Goal: Obtain resource: Download file/media

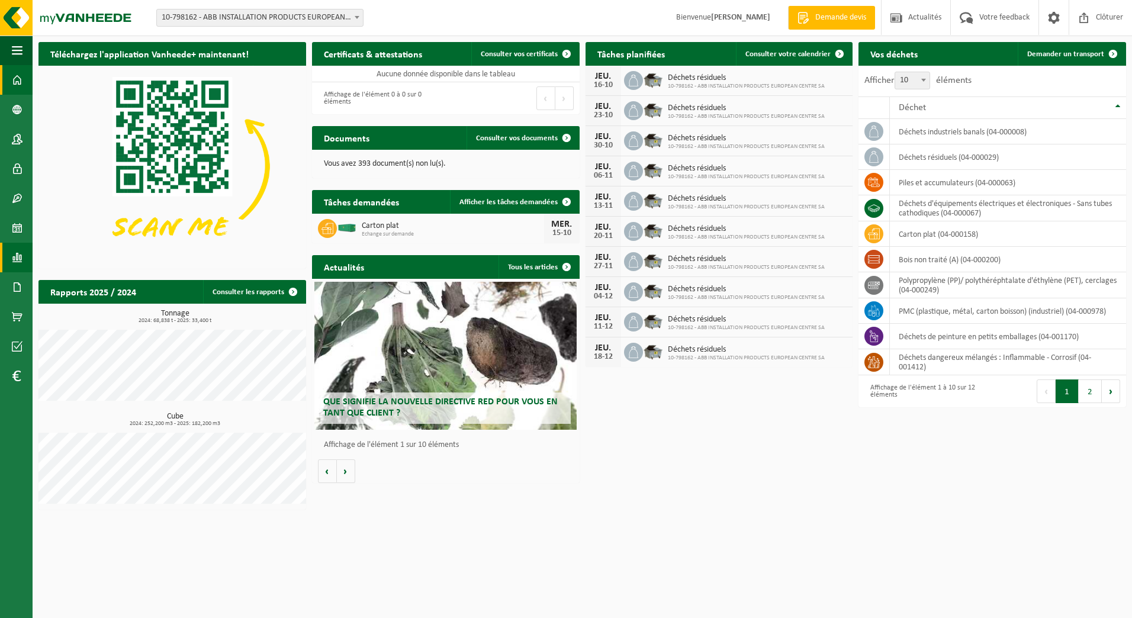
click at [18, 267] on span at bounding box center [17, 258] width 11 height 30
click at [82, 255] on span "Sous forme de graphique" at bounding box center [113, 257] width 88 height 23
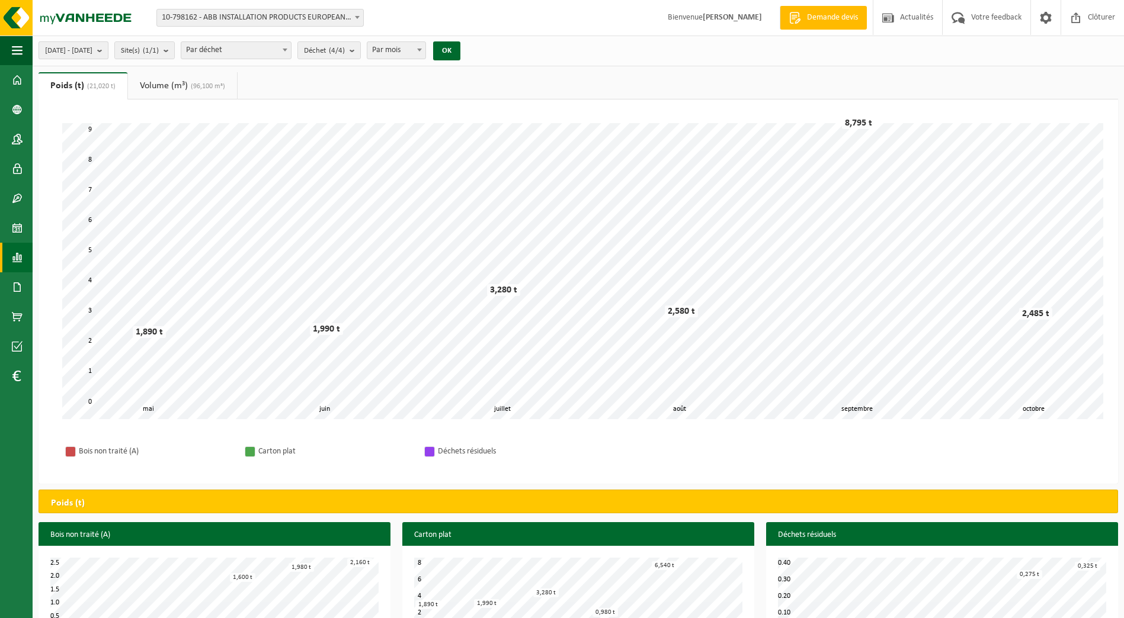
click at [108, 46] on b "submit" at bounding box center [102, 50] width 11 height 17
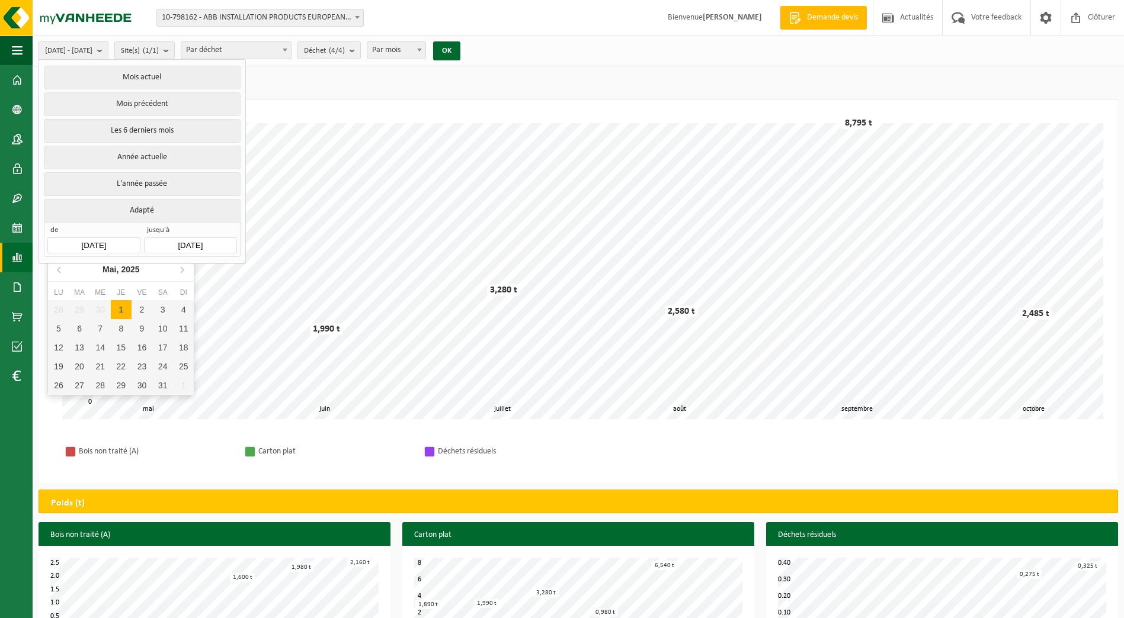
click at [94, 238] on input "2025-05-01" at bounding box center [93, 246] width 92 height 16
click at [59, 267] on icon at bounding box center [59, 269] width 19 height 19
click at [86, 244] on input "2025-05-01" at bounding box center [93, 246] width 92 height 16
click at [92, 240] on input "2025-05-01" at bounding box center [93, 246] width 92 height 16
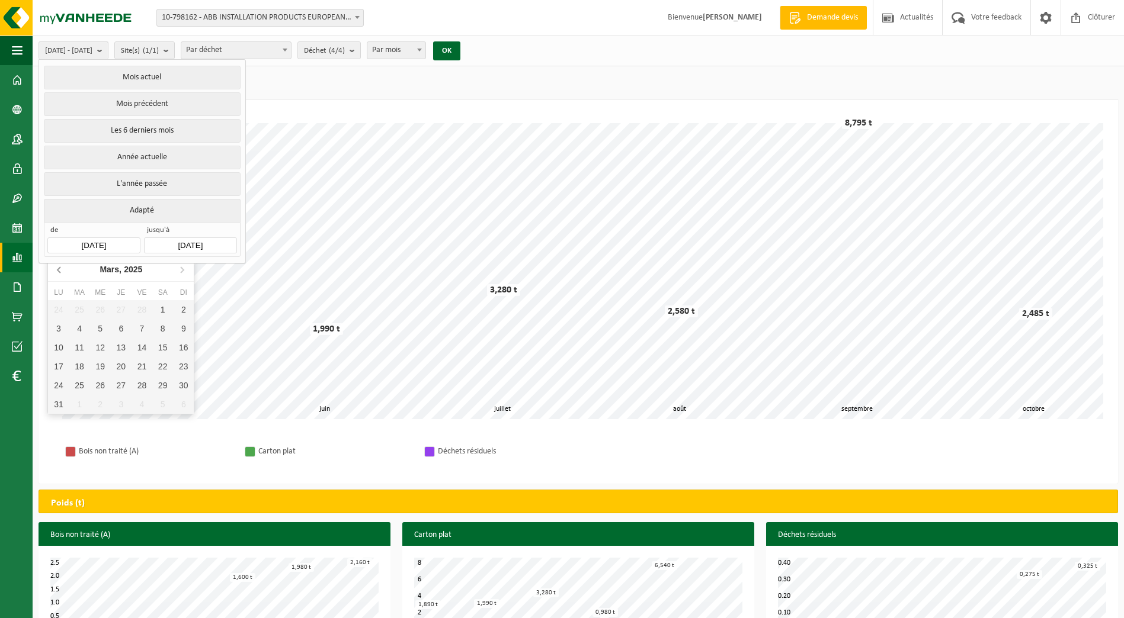
click at [57, 268] on icon at bounding box center [59, 269] width 19 height 19
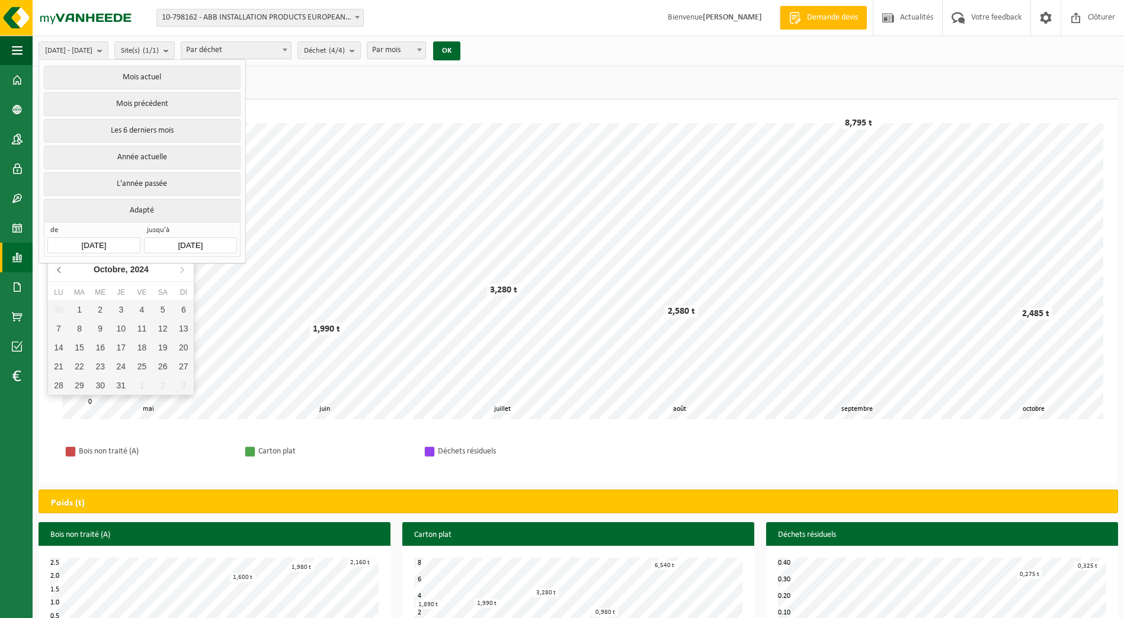
click at [57, 268] on icon at bounding box center [59, 269] width 19 height 19
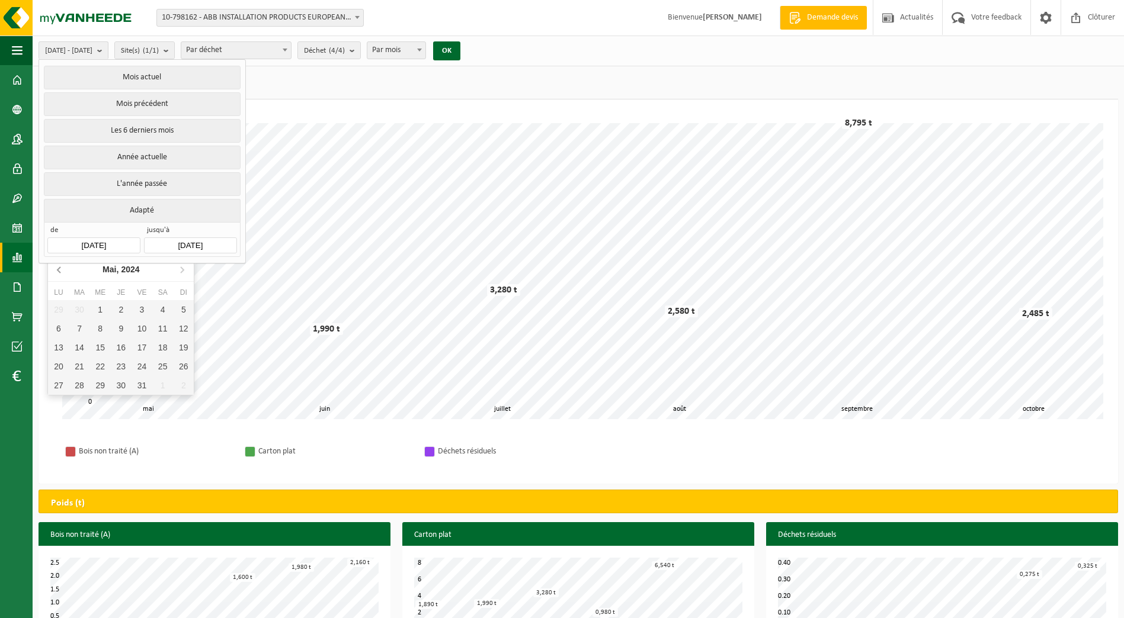
click at [57, 268] on icon at bounding box center [59, 269] width 19 height 19
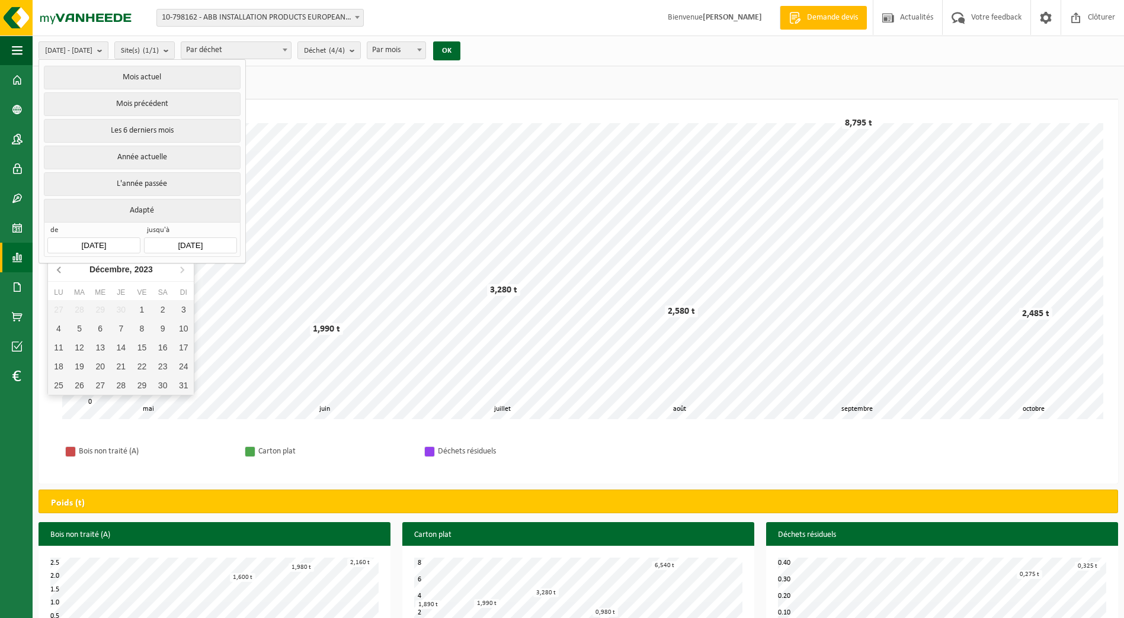
click at [57, 268] on icon at bounding box center [59, 269] width 19 height 19
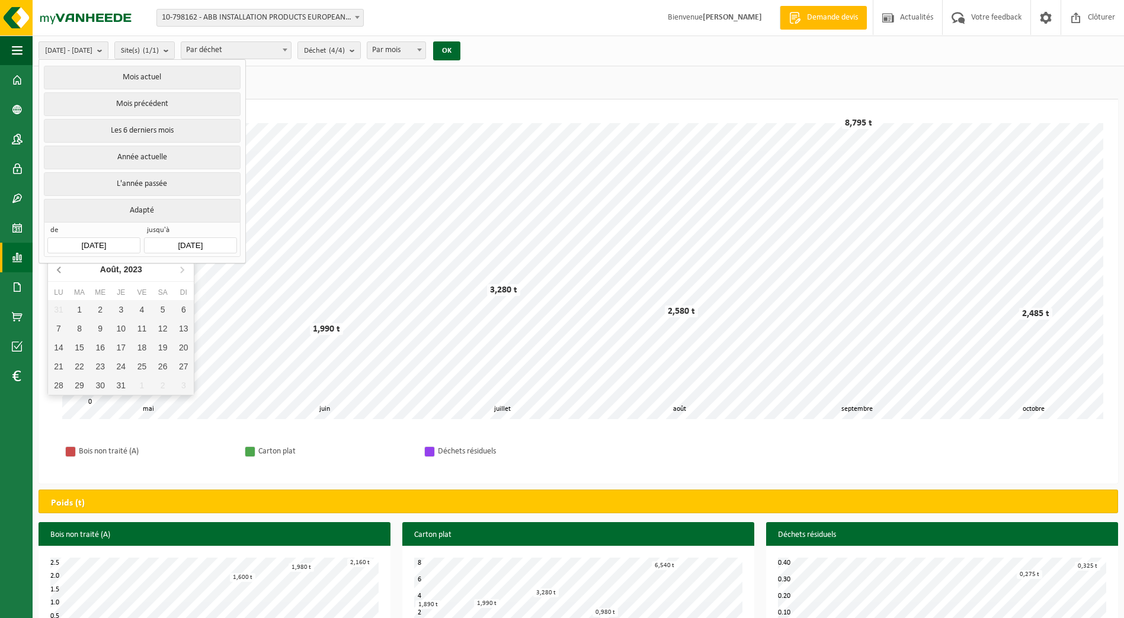
click at [57, 268] on icon at bounding box center [59, 269] width 19 height 19
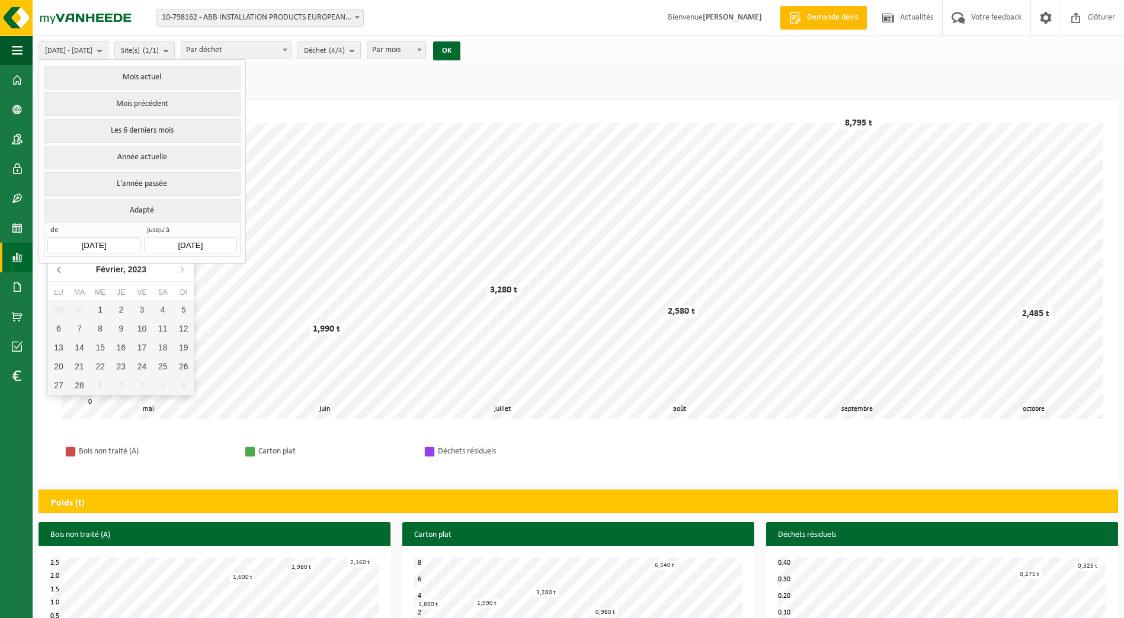
click at [57, 268] on icon at bounding box center [59, 269] width 19 height 19
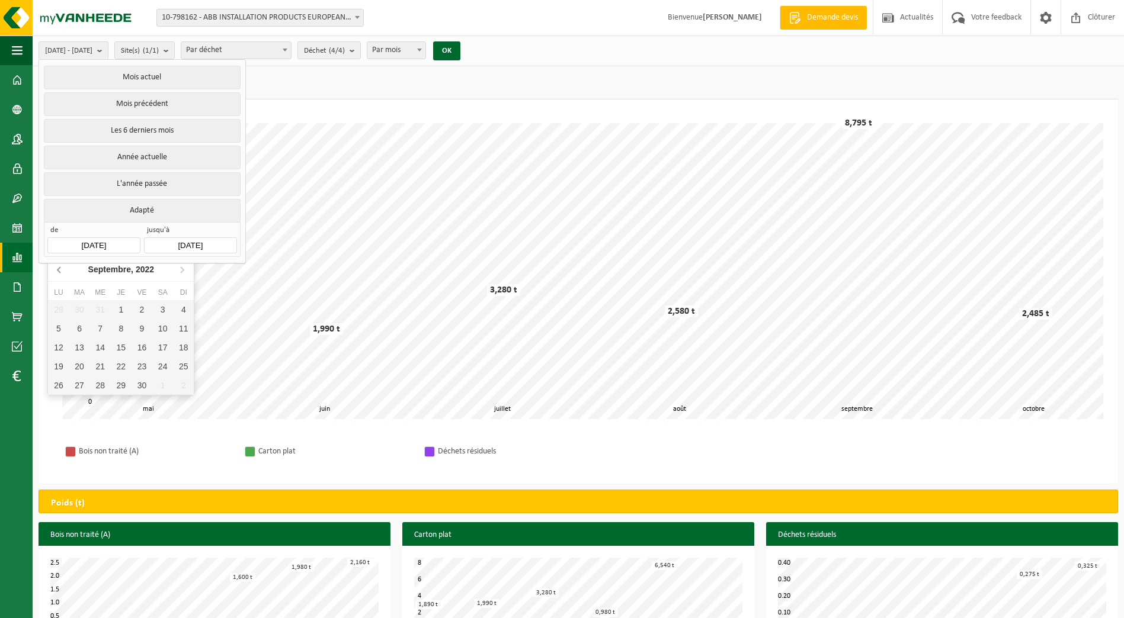
click at [57, 268] on icon at bounding box center [59, 269] width 19 height 19
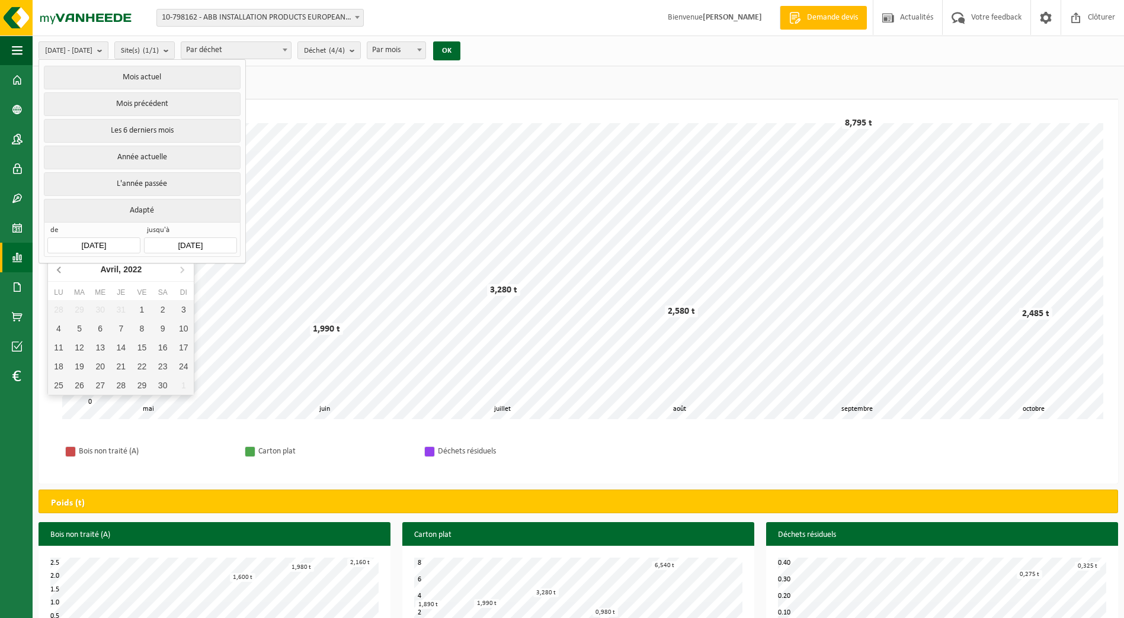
click at [57, 268] on icon at bounding box center [59, 269] width 19 height 19
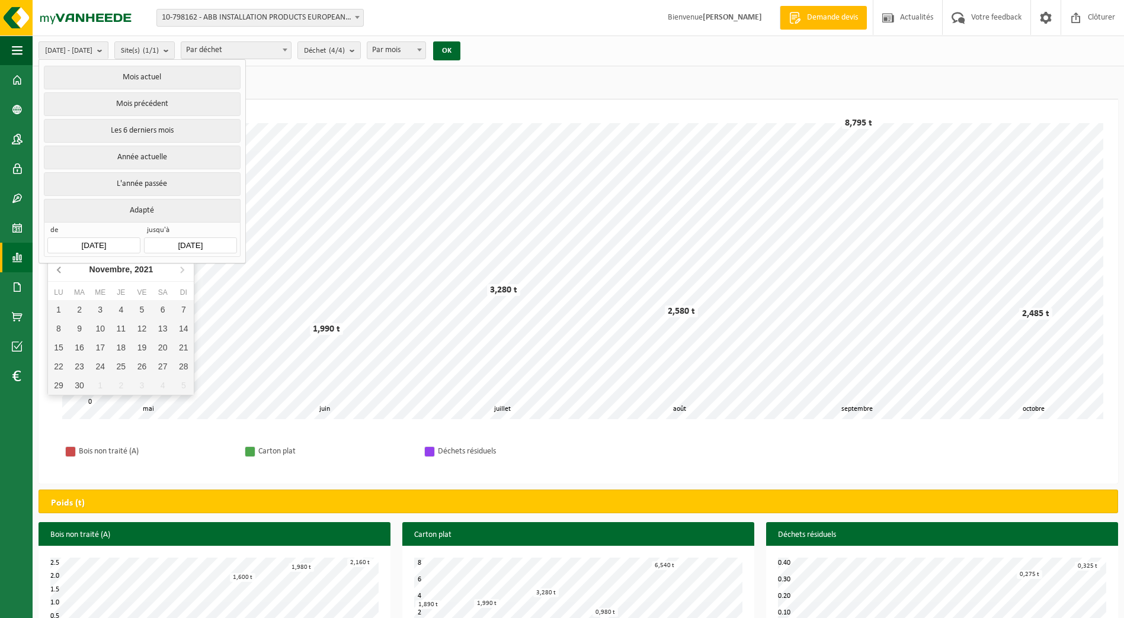
click at [57, 268] on icon at bounding box center [59, 269] width 19 height 19
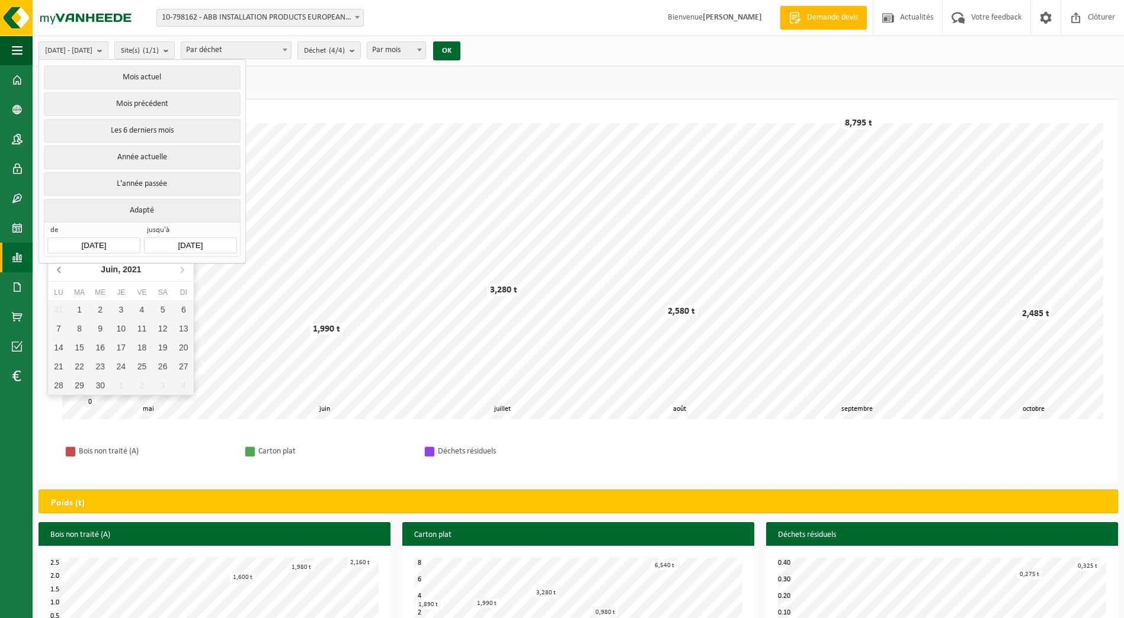
click at [57, 268] on icon at bounding box center [59, 269] width 19 height 19
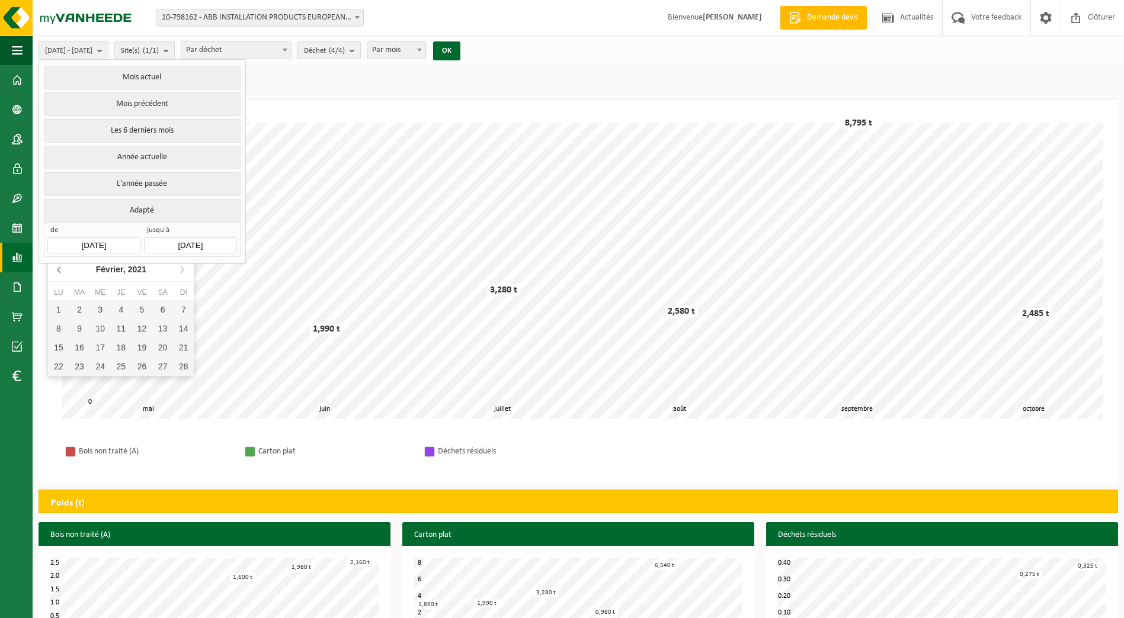
click at [57, 268] on icon at bounding box center [59, 269] width 19 height 19
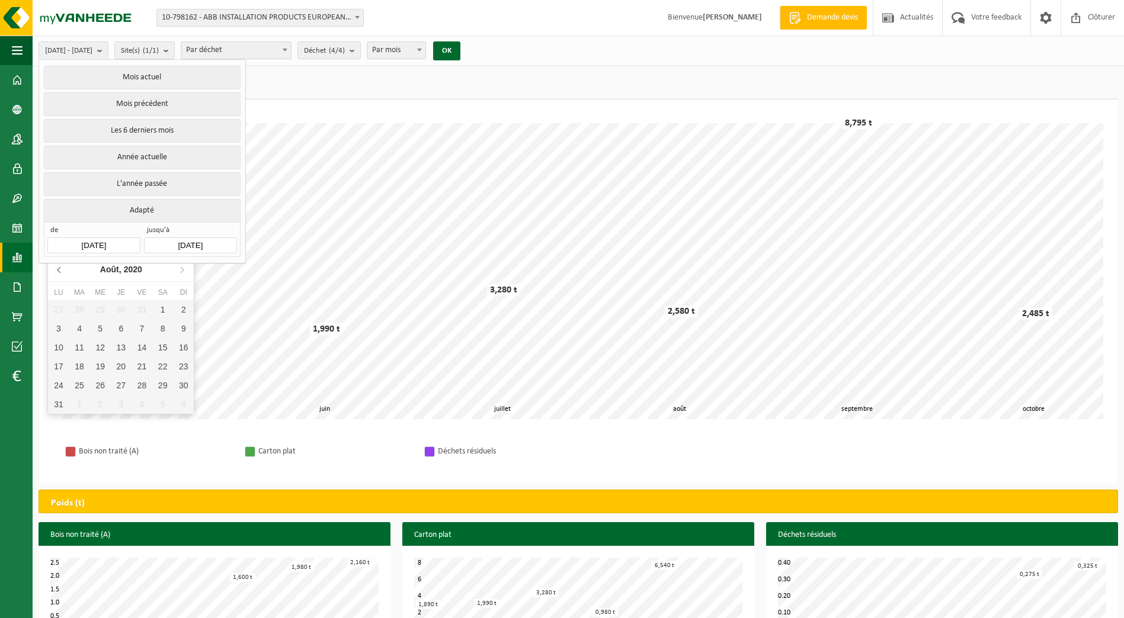
click at [57, 268] on icon at bounding box center [59, 269] width 19 height 19
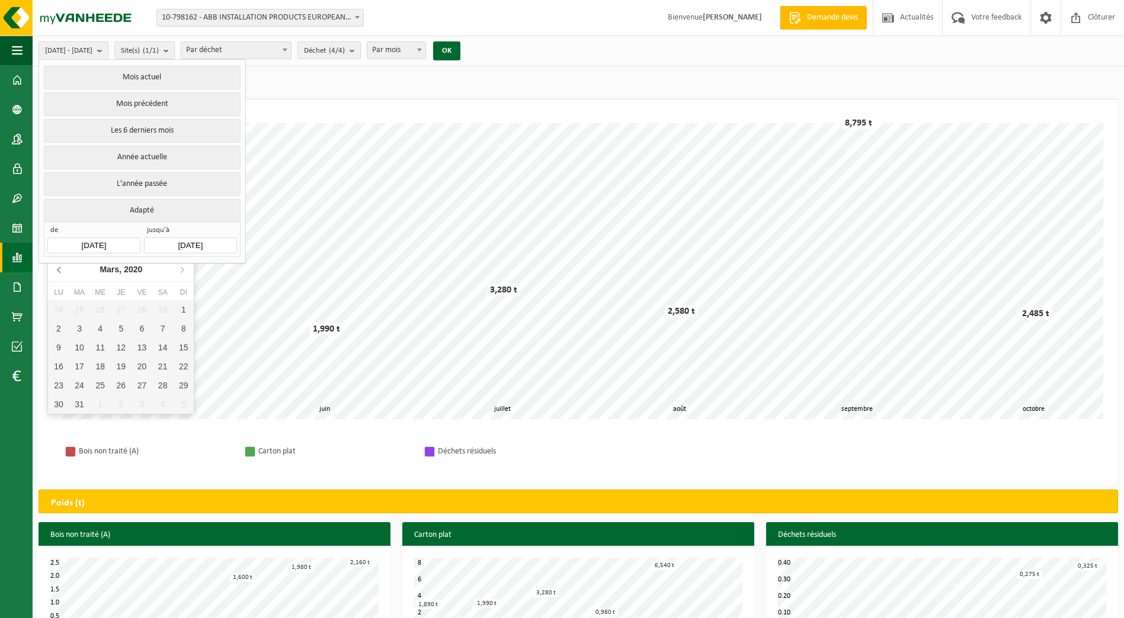
click at [57, 268] on icon at bounding box center [59, 269] width 19 height 19
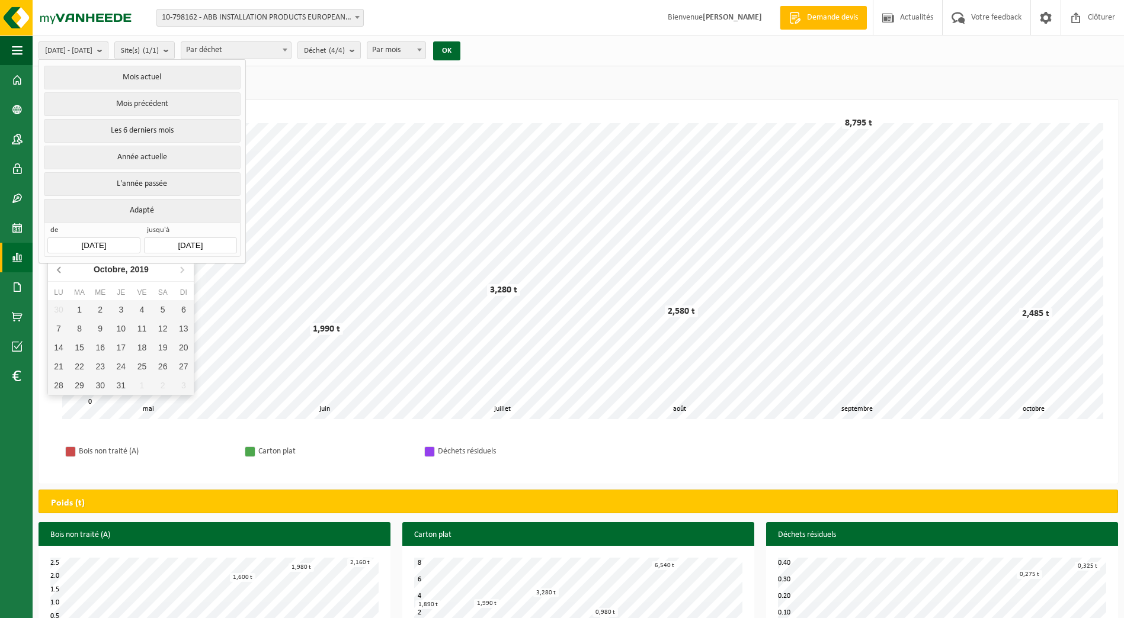
click at [57, 268] on icon at bounding box center [59, 269] width 19 height 19
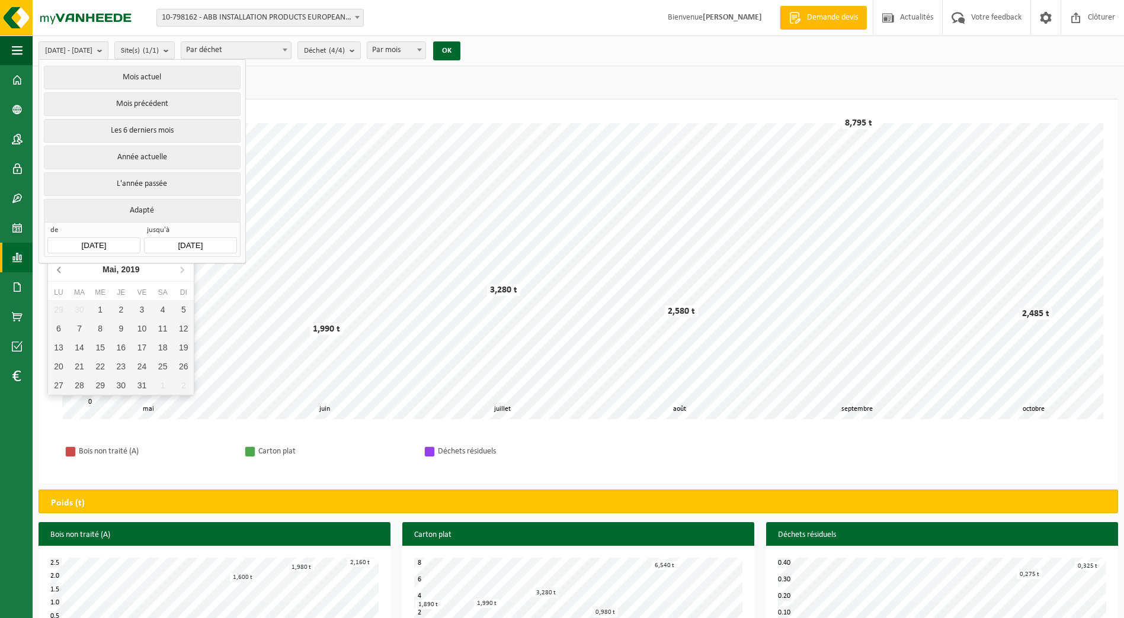
click at [57, 268] on icon at bounding box center [59, 269] width 19 height 19
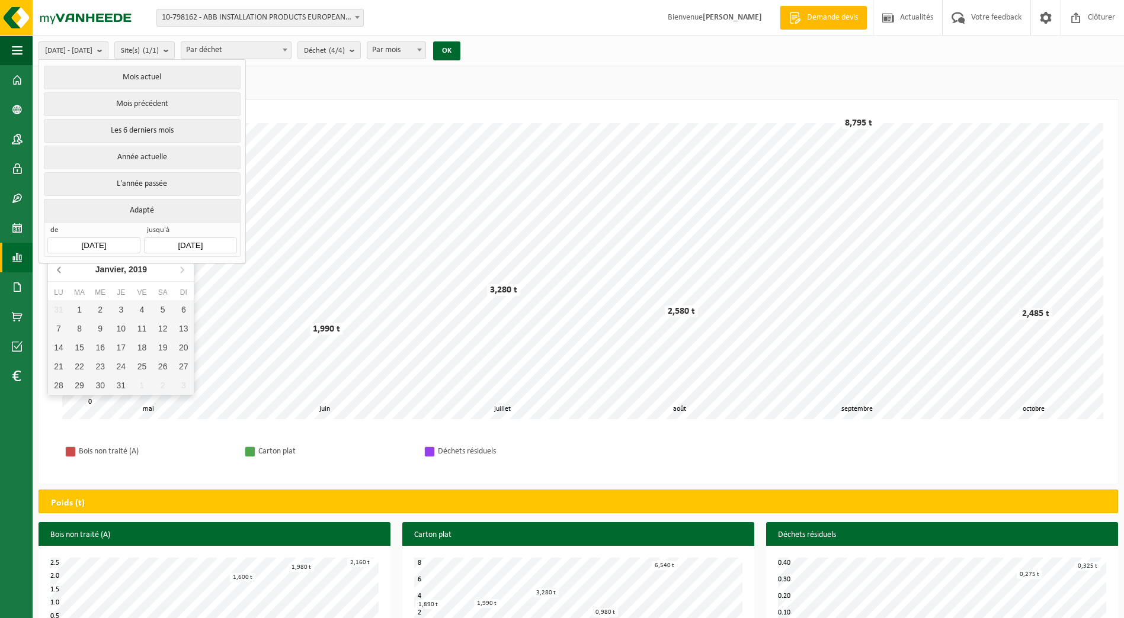
click at [57, 268] on icon at bounding box center [59, 269] width 19 height 19
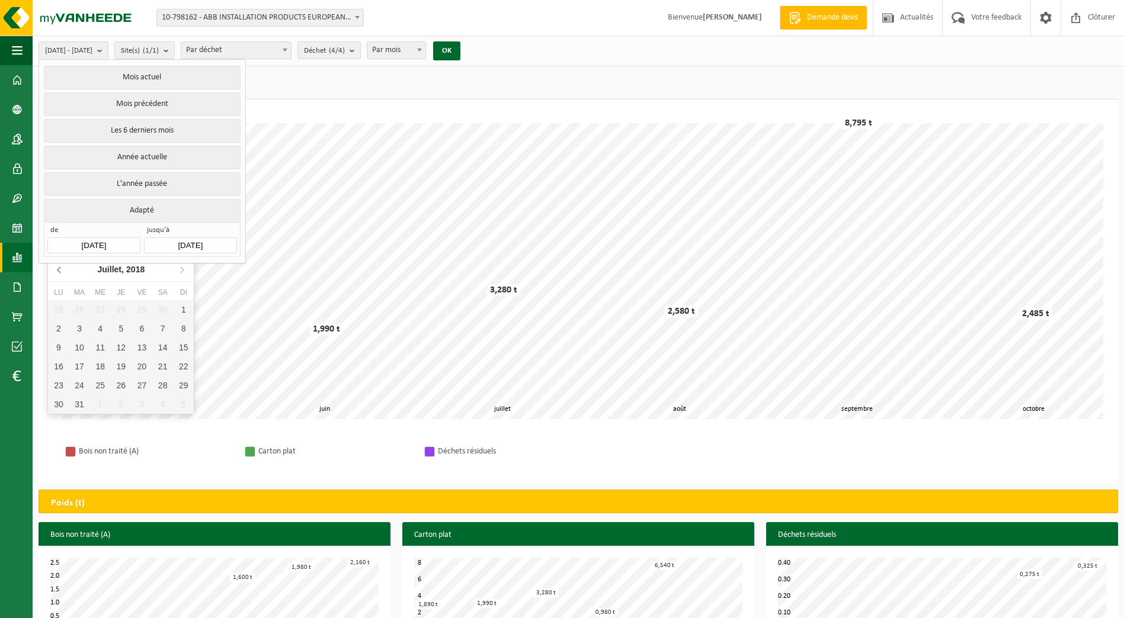
click at [57, 268] on icon at bounding box center [59, 269] width 19 height 19
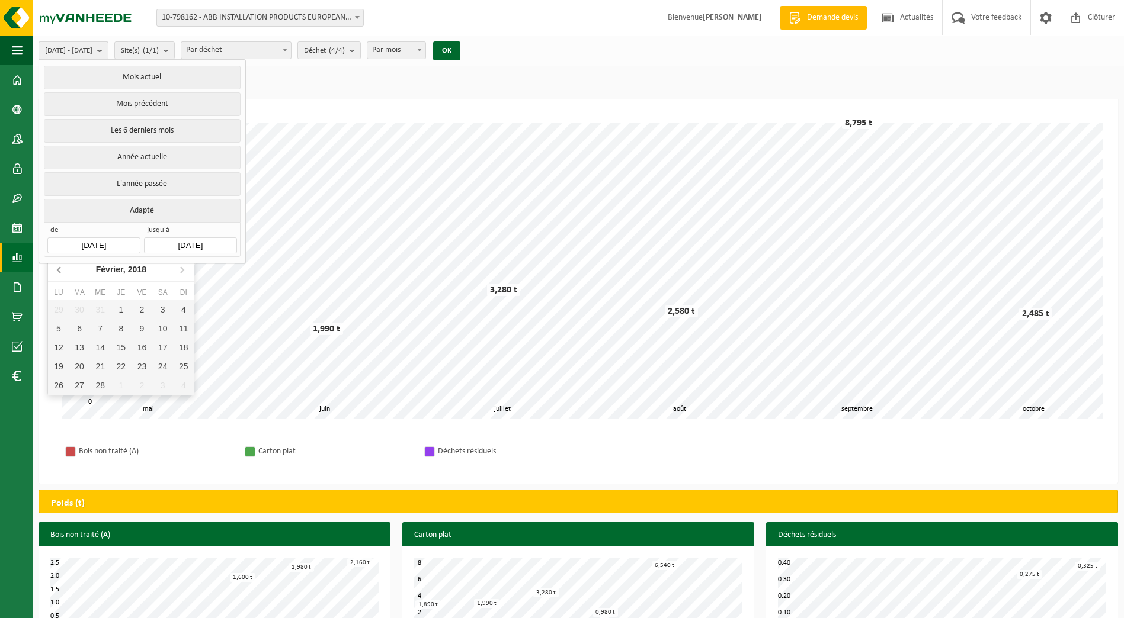
click at [57, 268] on icon at bounding box center [59, 269] width 19 height 19
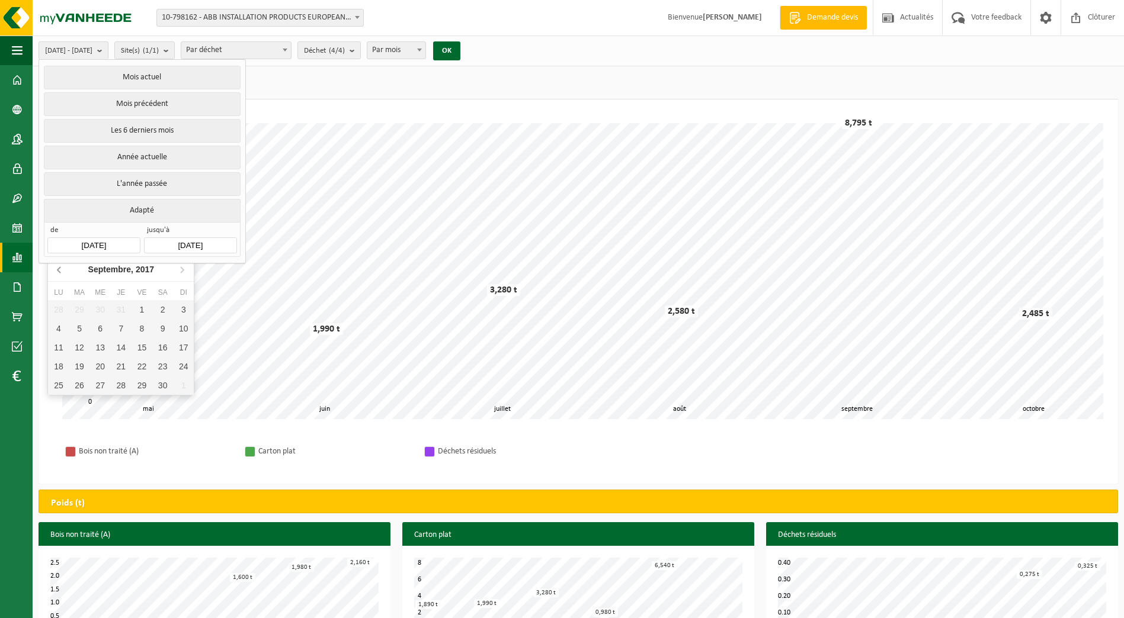
click at [57, 268] on icon at bounding box center [59, 269] width 19 height 19
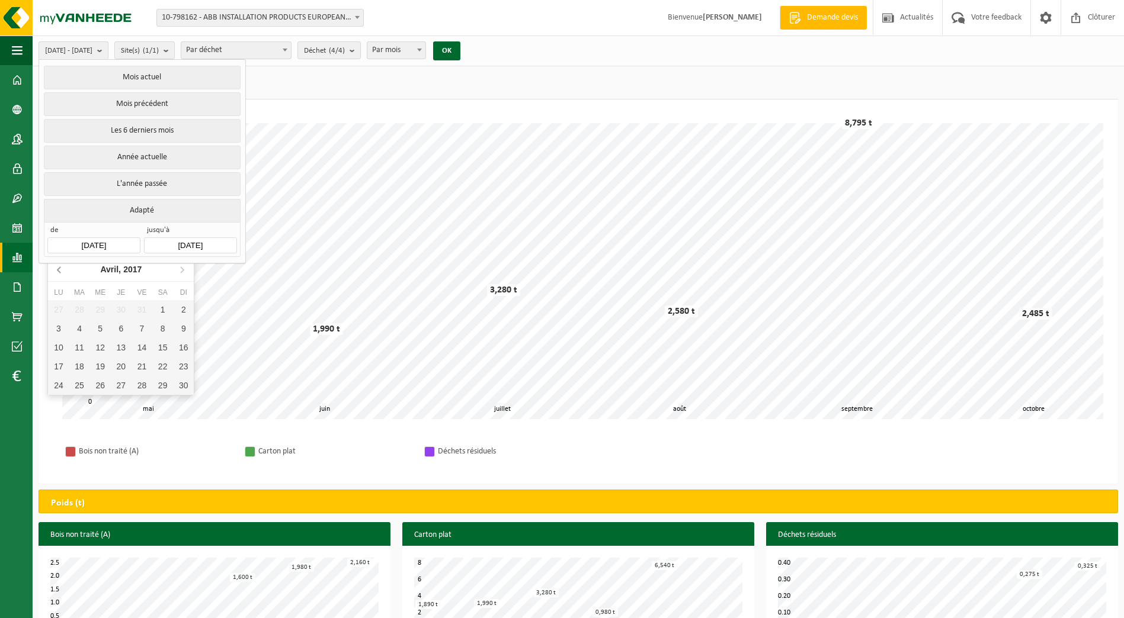
click at [57, 268] on icon at bounding box center [59, 269] width 19 height 19
click at [98, 308] on div "1" at bounding box center [100, 309] width 21 height 19
type input "[DATE]"
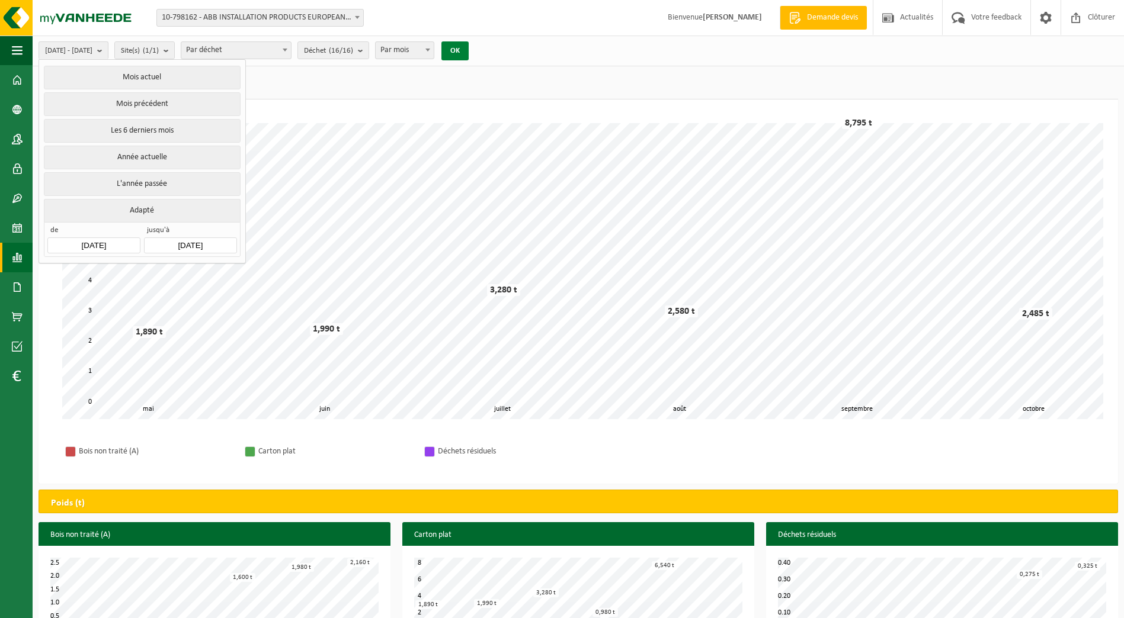
click at [469, 55] on button "OK" at bounding box center [454, 50] width 27 height 19
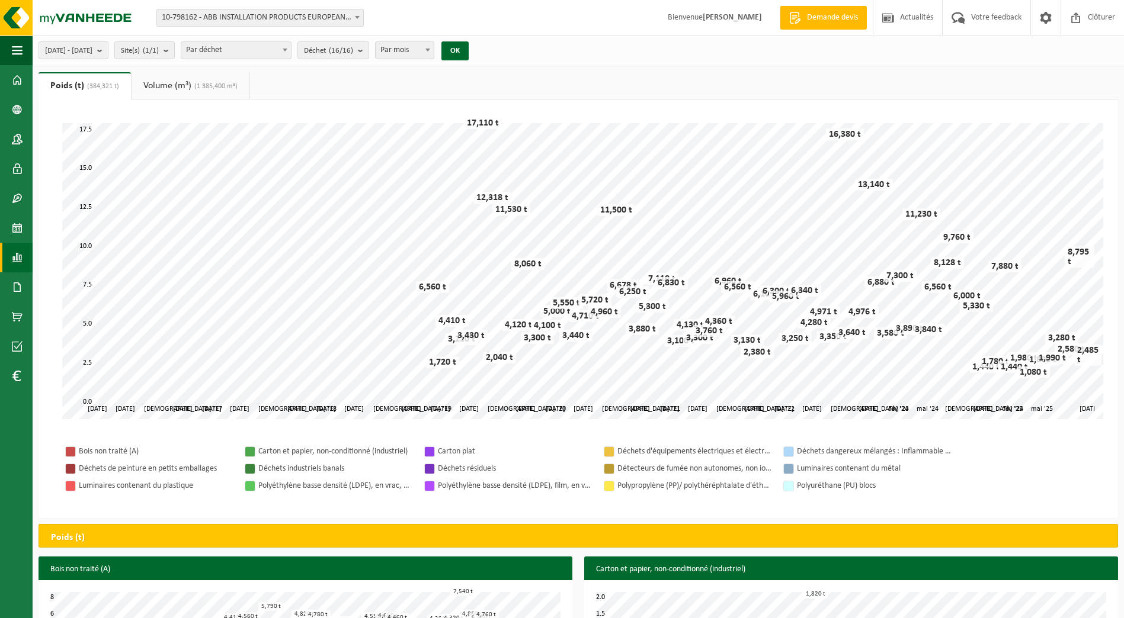
click at [291, 47] on span "Par déchet" at bounding box center [236, 50] width 110 height 17
select select "2"
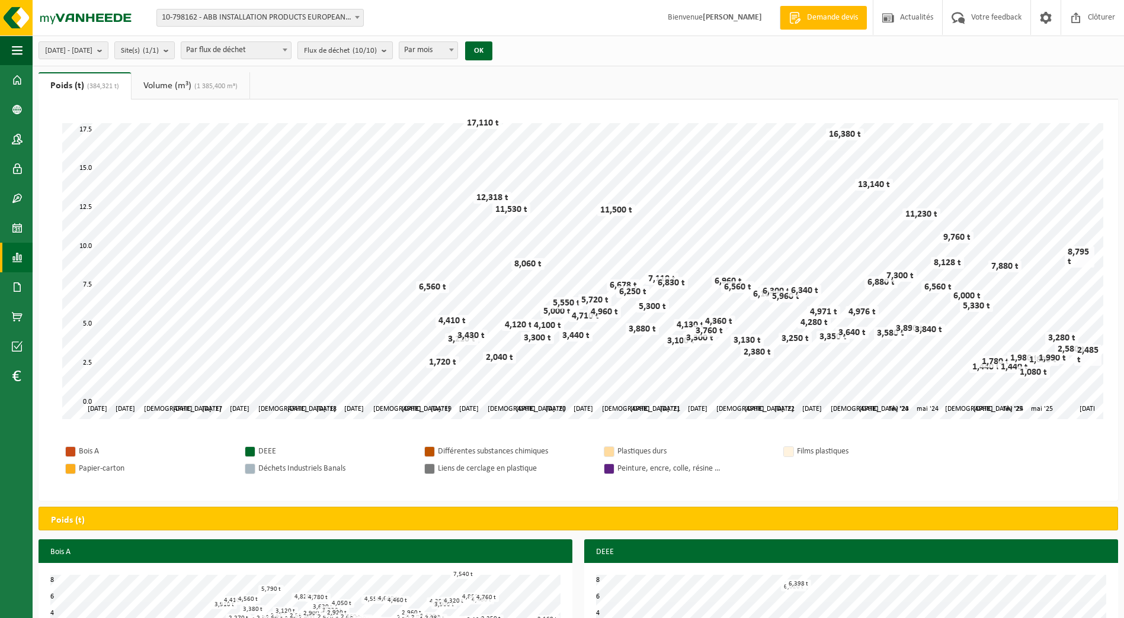
click at [392, 53] on b "submit" at bounding box center [386, 50] width 11 height 17
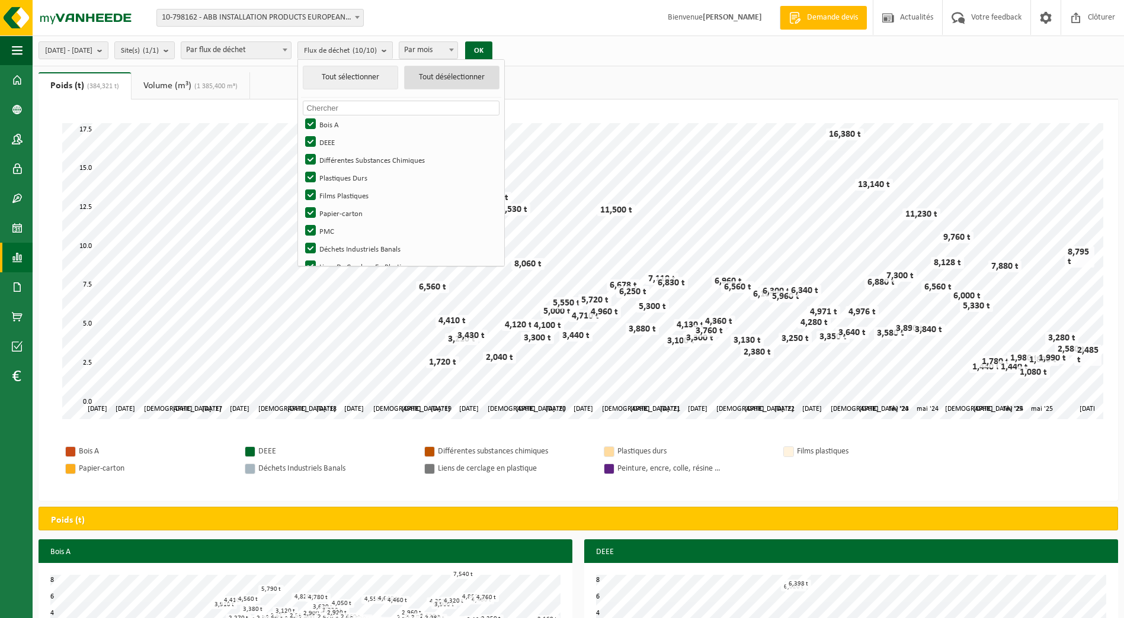
click at [470, 79] on button "Tout désélectionner" at bounding box center [451, 78] width 95 height 24
checkbox input "false"
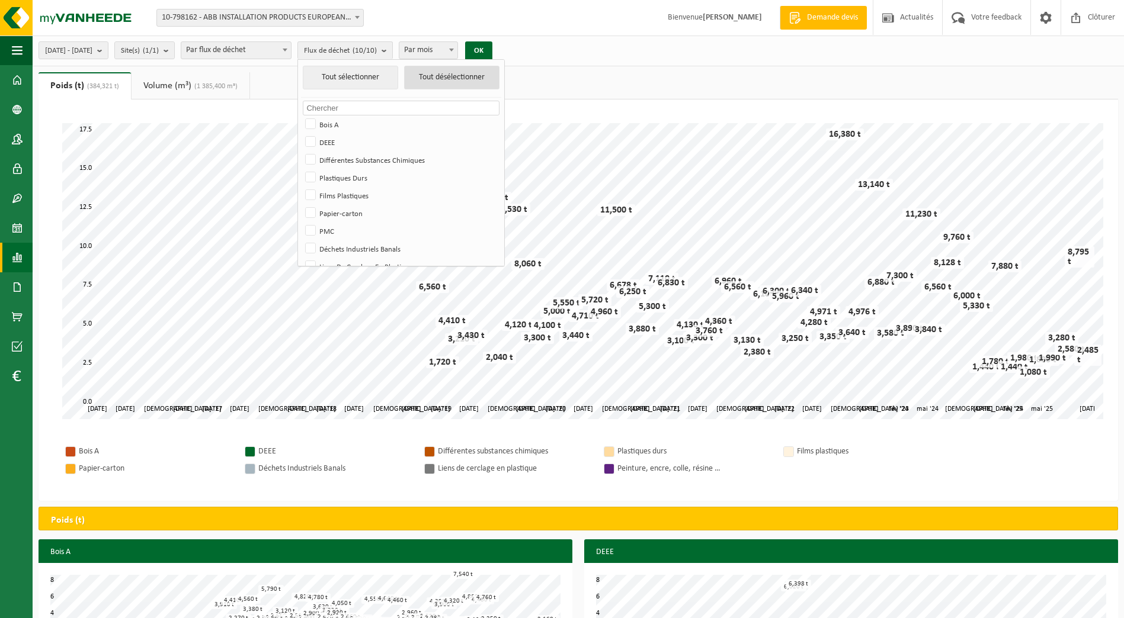
checkbox input "false"
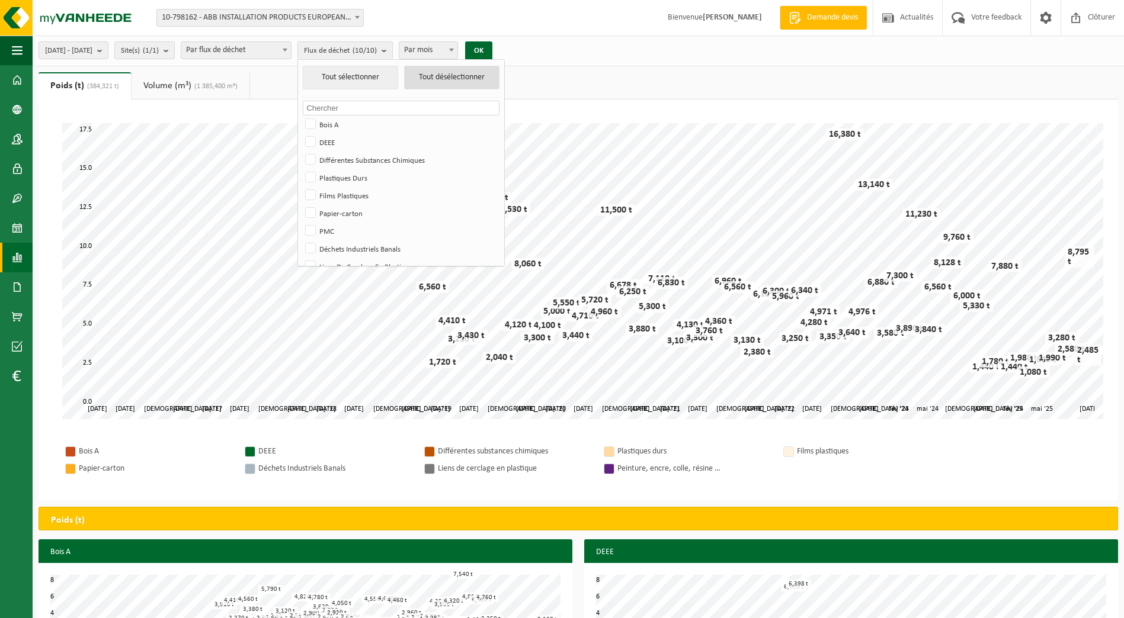
checkbox input "false"
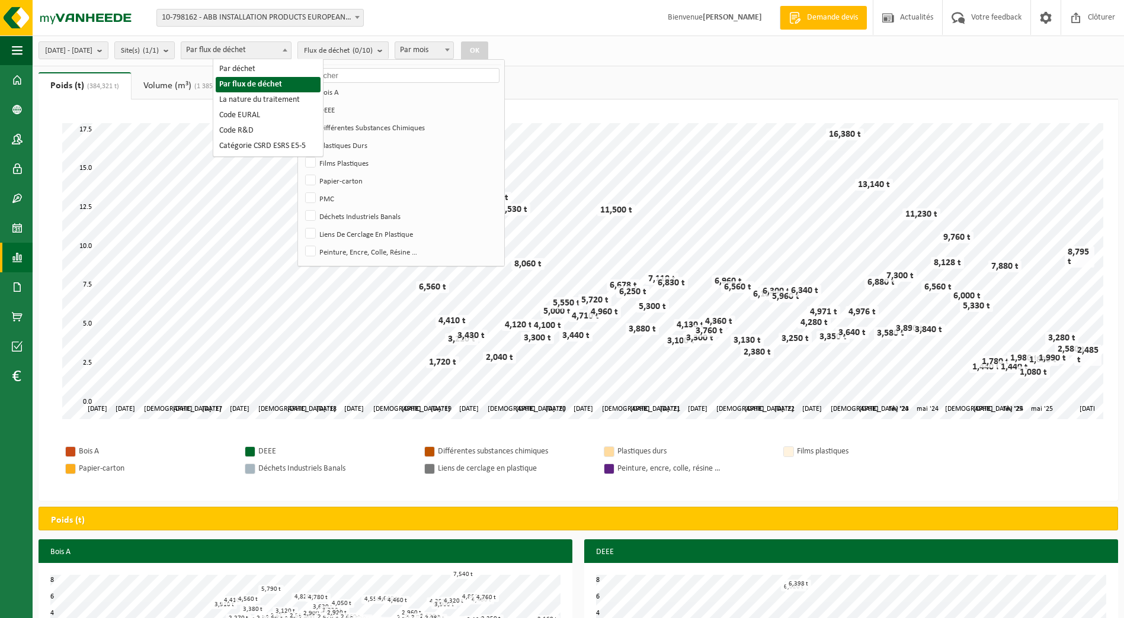
click at [291, 49] on span "Par flux de déchet" at bounding box center [236, 50] width 110 height 17
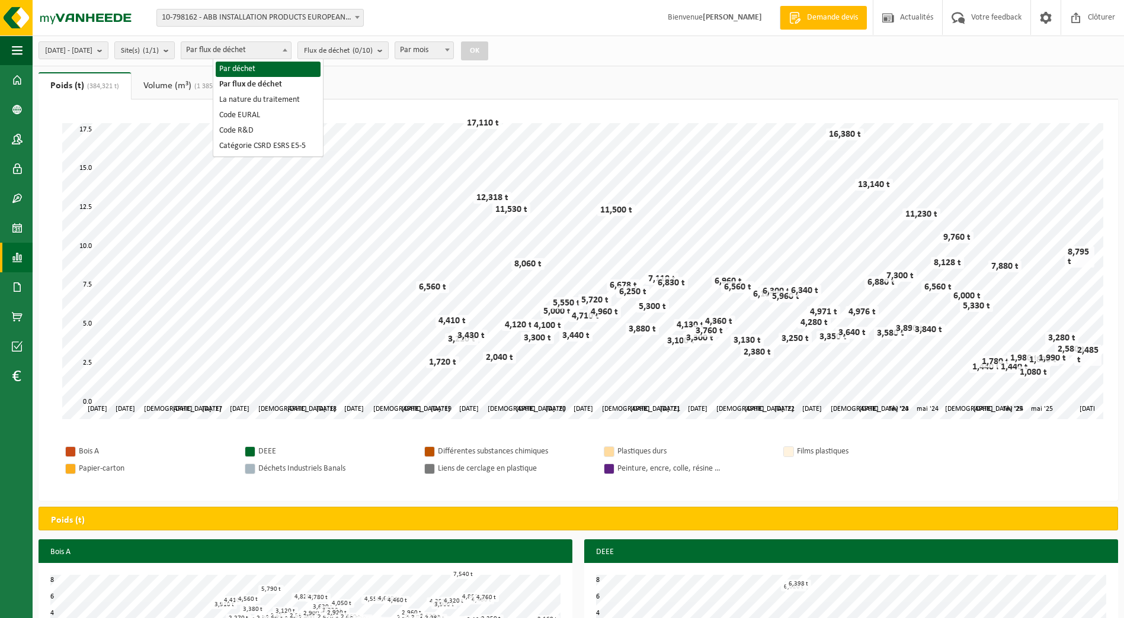
select select "1"
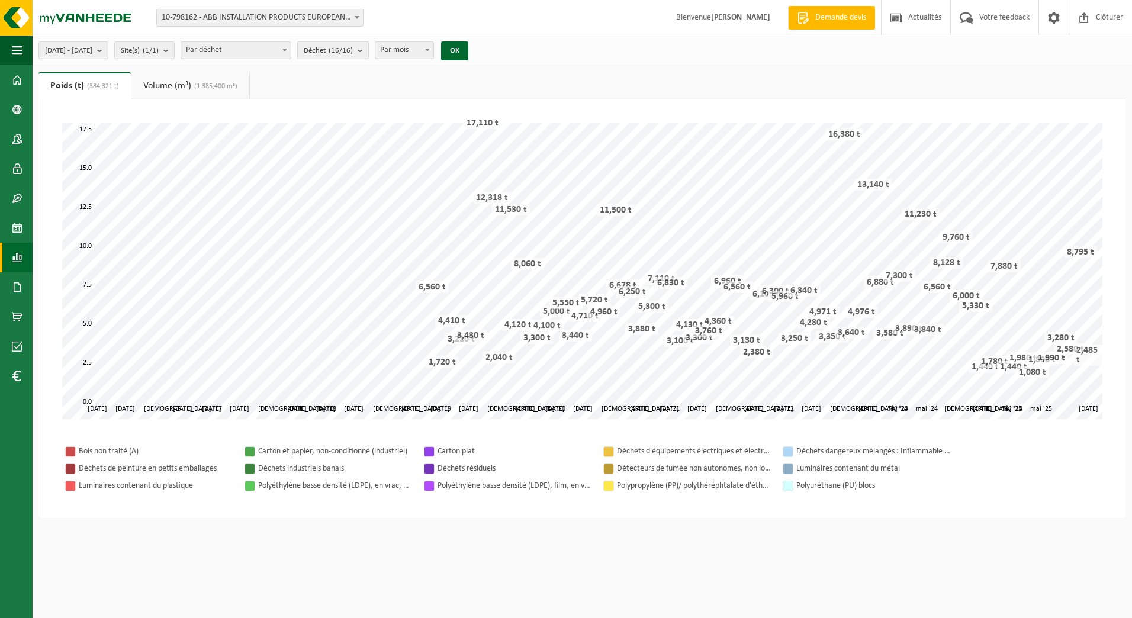
click at [353, 51] on count "(16/16)" at bounding box center [341, 51] width 24 height 8
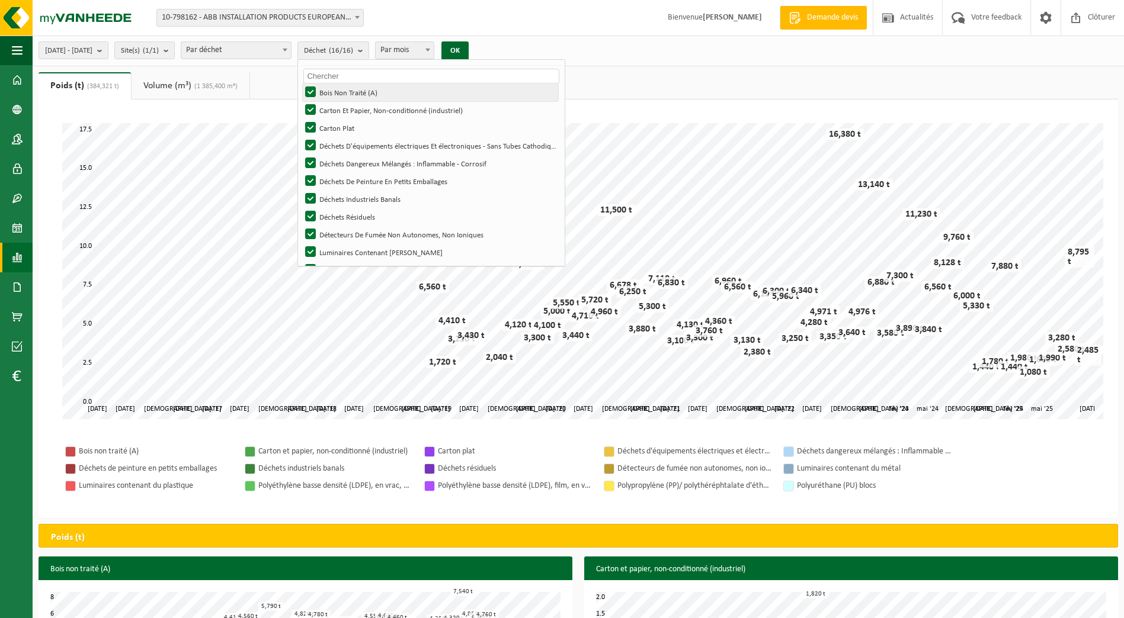
click at [348, 88] on label "Bois Non Traité (A)" at bounding box center [430, 93] width 255 height 18
click at [301, 84] on input "Bois Non Traité (A)" at bounding box center [300, 83] width 1 height 1
checkbox input "false"
click at [339, 107] on label "Carton Et Papier, Non-conditionné (industriel)" at bounding box center [430, 110] width 255 height 18
click at [301, 101] on input "Carton Et Papier, Non-conditionné (industriel)" at bounding box center [300, 101] width 1 height 1
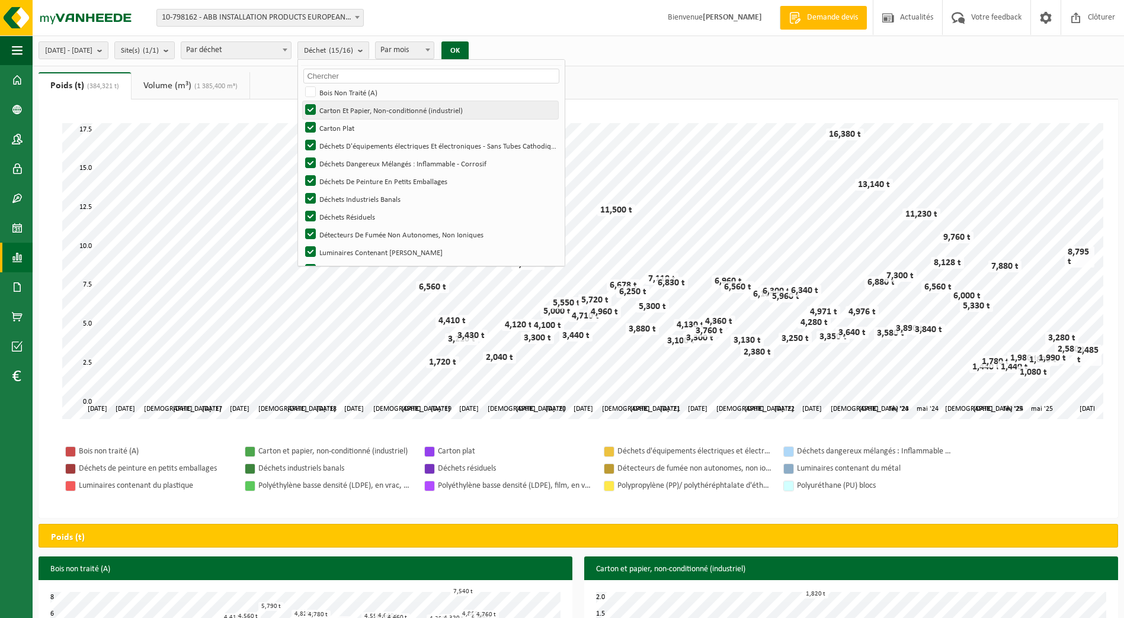
checkbox input "false"
click at [351, 150] on label "Déchets D'équipements électriques Et électroniques - Sans Tubes Cathodiques" at bounding box center [430, 146] width 255 height 18
click at [301, 137] on input "Déchets D'équipements électriques Et électroniques - Sans Tubes Cathodiques" at bounding box center [300, 136] width 1 height 1
checkbox input "false"
click at [351, 161] on label "Déchets Dangereux Mélangés : Inflammable - Corrosif" at bounding box center [430, 164] width 255 height 18
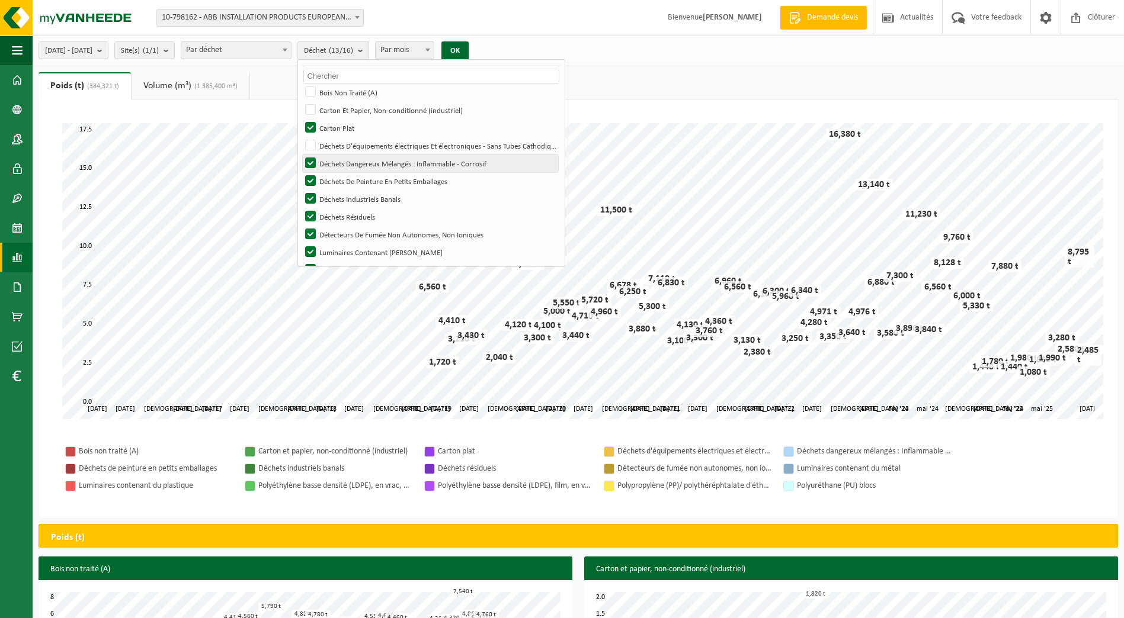
click at [301, 155] on input "Déchets Dangereux Mélangés : Inflammable - Corrosif" at bounding box center [300, 154] width 1 height 1
checkbox input "false"
click at [346, 177] on label "Déchets De Peinture En Petits Emballages" at bounding box center [430, 181] width 255 height 18
click at [301, 172] on input "Déchets De Peinture En Petits Emballages" at bounding box center [300, 172] width 1 height 1
checkbox input "false"
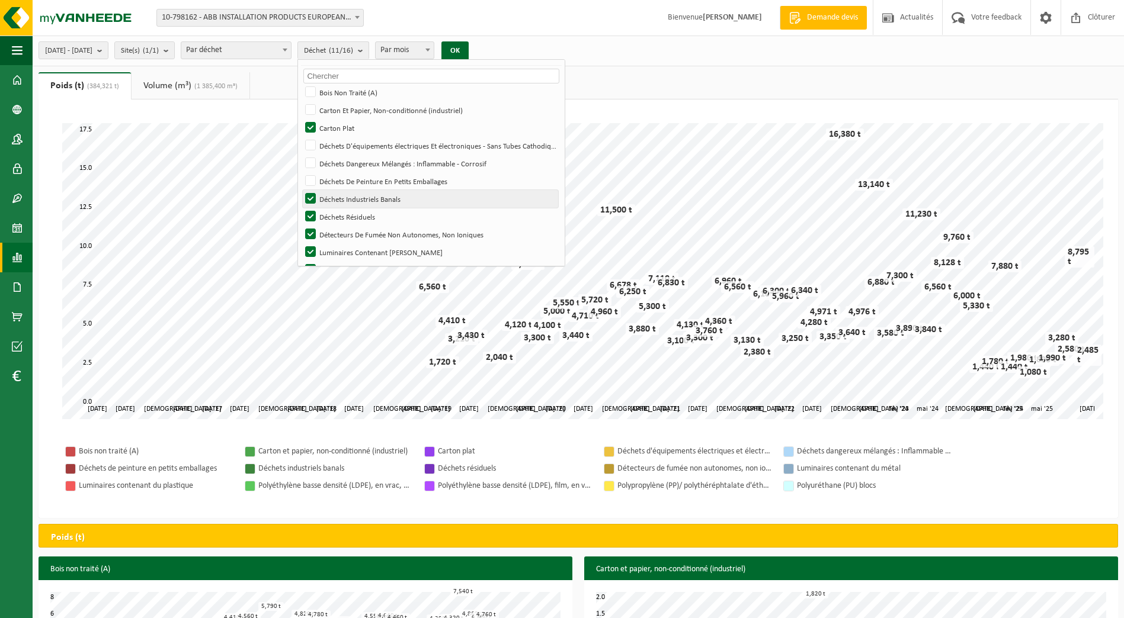
click at [346, 200] on label "Déchets Industriels Banals" at bounding box center [430, 199] width 255 height 18
click at [301, 190] on input "Déchets Industriels Banals" at bounding box center [300, 190] width 1 height 1
checkbox input "false"
click at [346, 211] on label "Déchets Résiduels" at bounding box center [430, 217] width 255 height 18
click at [301, 208] on input "Déchets Résiduels" at bounding box center [300, 207] width 1 height 1
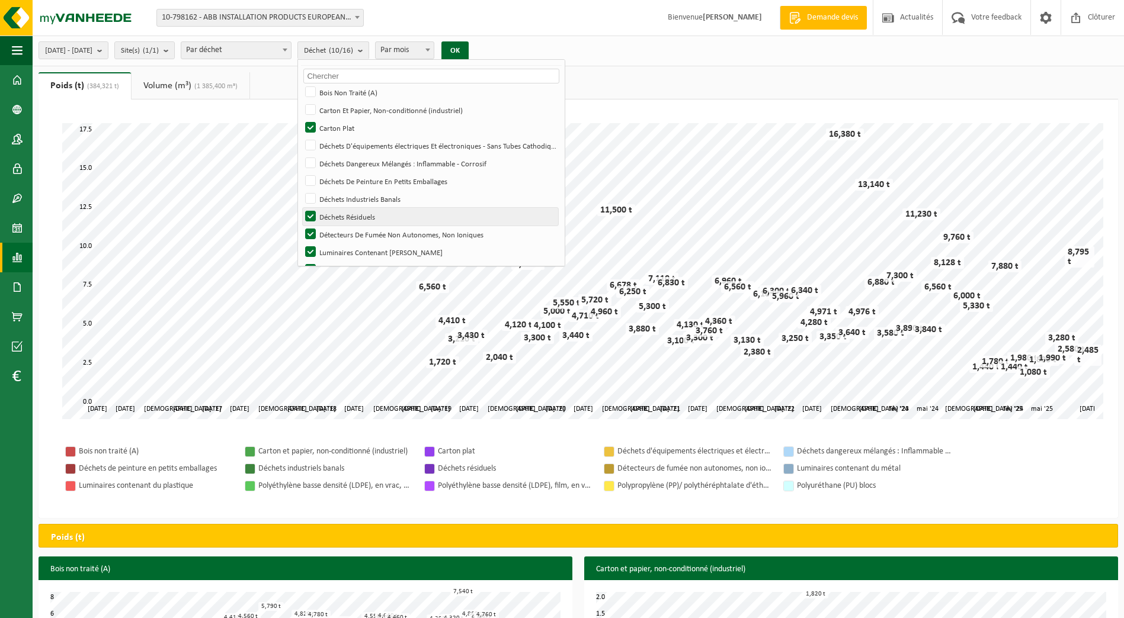
checkbox input "false"
click at [345, 229] on label "Détecteurs De Fumée Non Autonomes, Non Ioniques" at bounding box center [430, 235] width 255 height 18
click at [301, 226] on input "Détecteurs De Fumée Non Autonomes, Non Ioniques" at bounding box center [300, 225] width 1 height 1
checkbox input "false"
click at [345, 249] on label "Luminaires Contenant [PERSON_NAME]" at bounding box center [430, 252] width 255 height 18
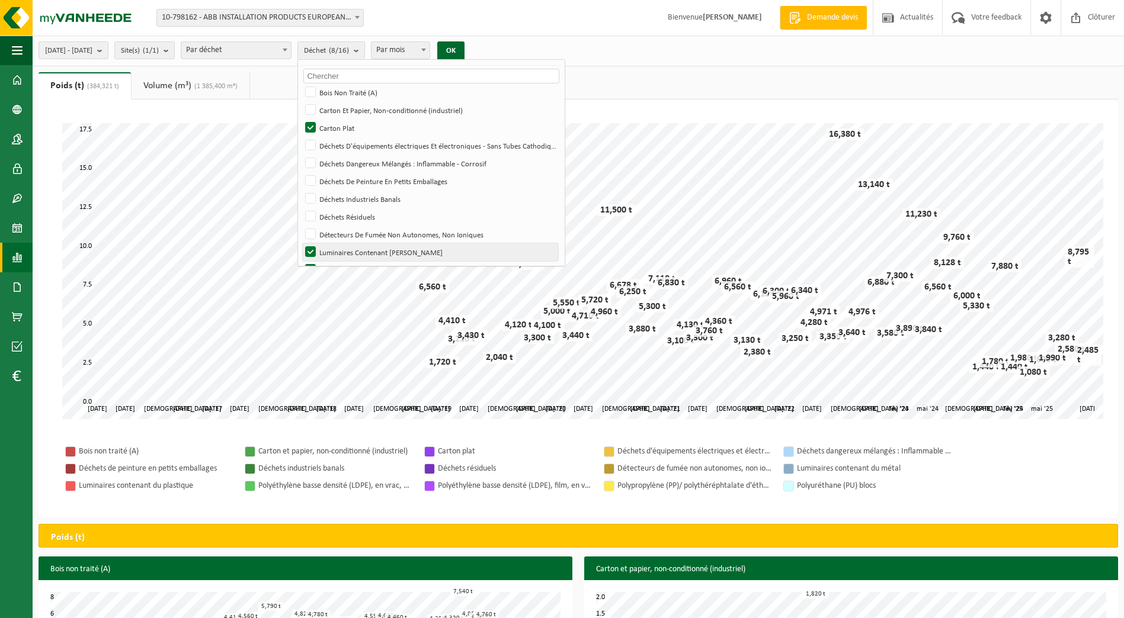
click at [301, 243] on input "Luminaires Contenant [PERSON_NAME]" at bounding box center [300, 243] width 1 height 1
checkbox input "false"
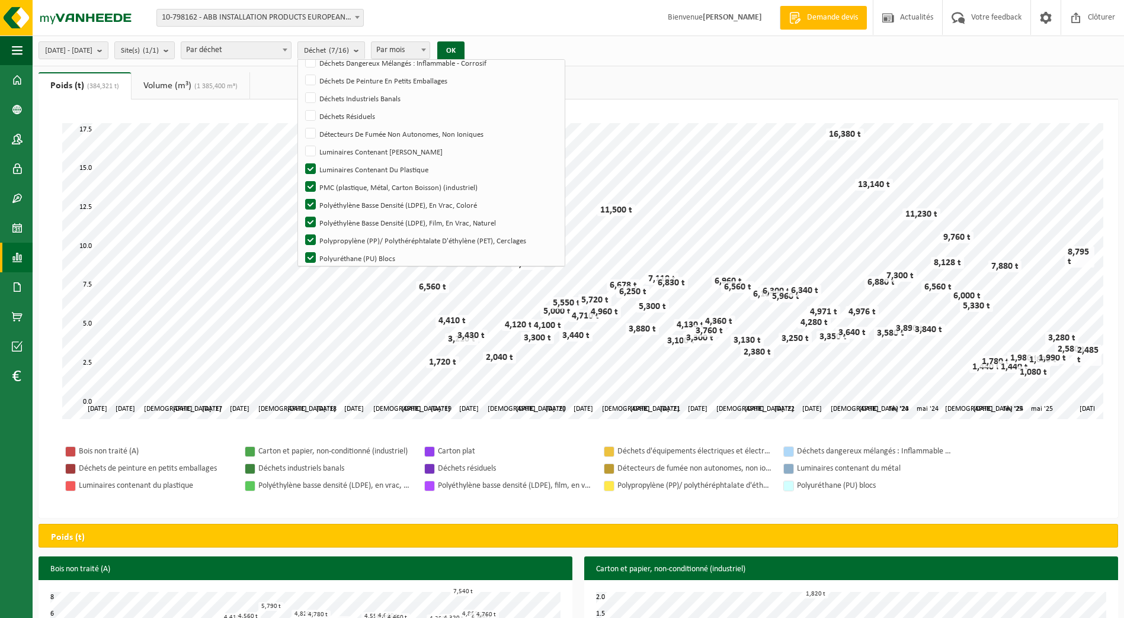
scroll to position [140, 0]
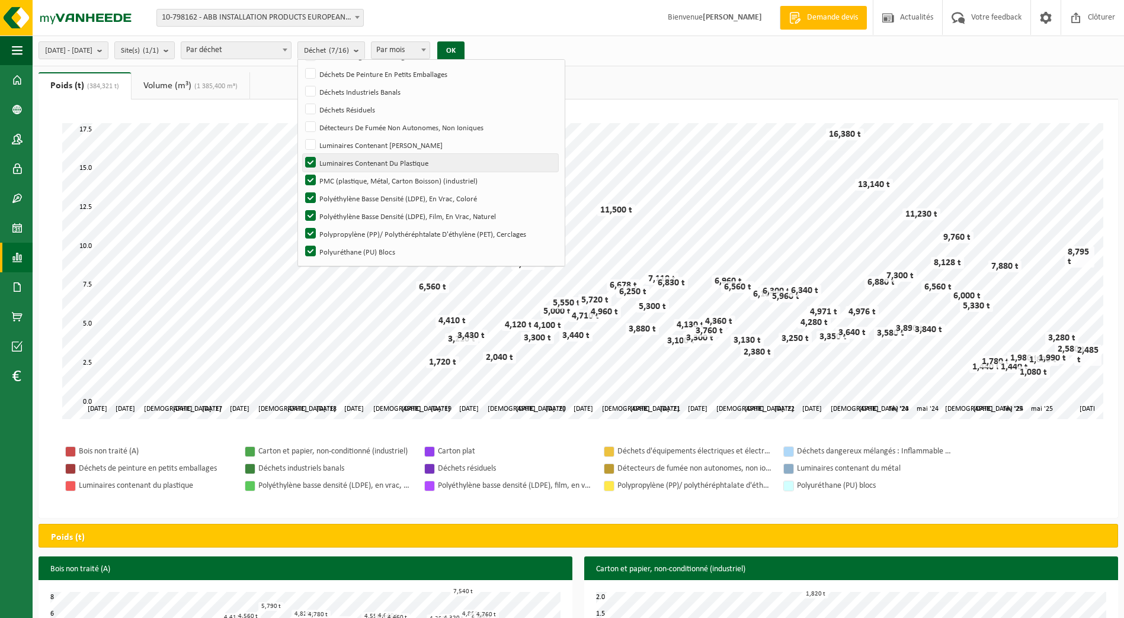
click at [339, 161] on label "Luminaires Contenant Du Plastique" at bounding box center [430, 163] width 255 height 18
click at [301, 154] on input "Luminaires Contenant Du Plastique" at bounding box center [300, 153] width 1 height 1
checkbox input "false"
click at [345, 179] on label "PMC (plastique, Métal, Carton Boisson) (industriel)" at bounding box center [430, 181] width 255 height 18
click at [301, 172] on input "PMC (plastique, Métal, Carton Boisson) (industriel)" at bounding box center [300, 171] width 1 height 1
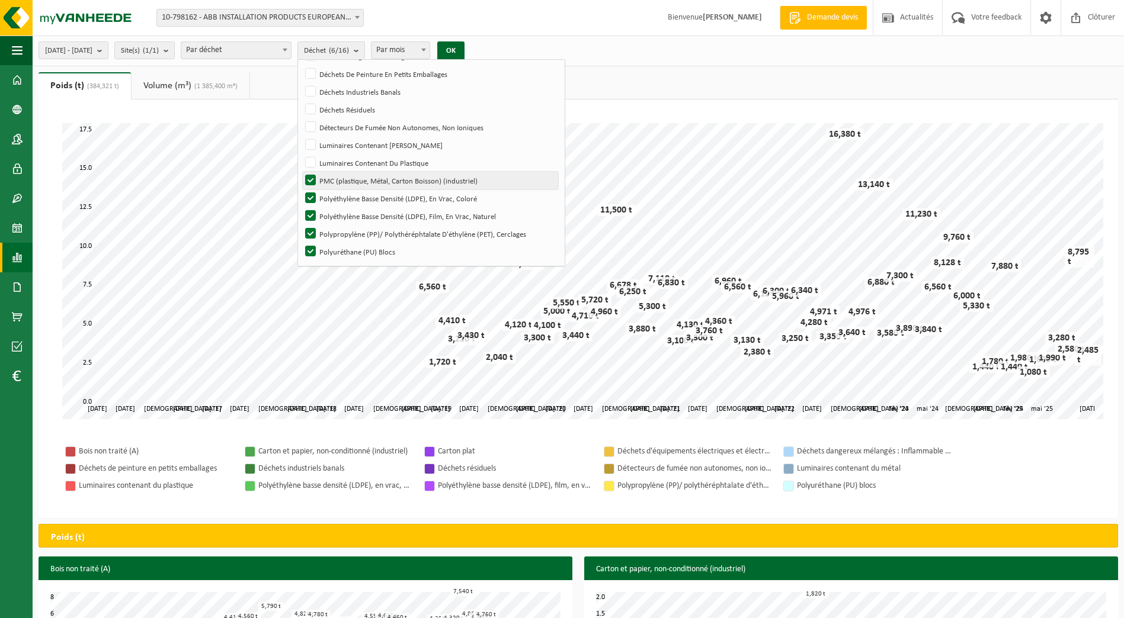
checkbox input "false"
click at [345, 195] on label "Polyéthylène Basse Densité (LDPE), En Vrac, Coloré" at bounding box center [430, 199] width 255 height 18
click at [301, 190] on input "Polyéthylène Basse Densité (LDPE), En Vrac, Coloré" at bounding box center [300, 189] width 1 height 1
checkbox input "false"
click at [343, 207] on label "Polyéthylène Basse Densité (LDPE), Film, En Vrac, Naturel" at bounding box center [430, 216] width 255 height 18
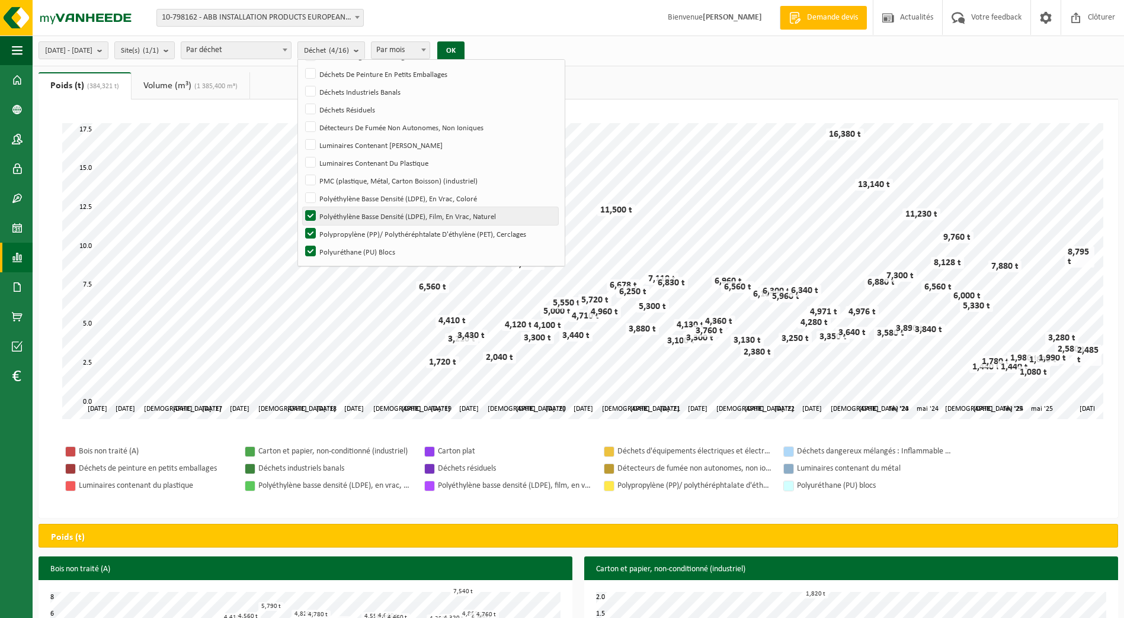
click at [301, 207] on input "Polyéthylène Basse Densité (LDPE), Film, En Vrac, Naturel" at bounding box center [300, 207] width 1 height 1
checkbox input "false"
click at [341, 232] on label "Polypropylène (PP)/ Polythéréphtalate D'éthylène (PET), Cerclages" at bounding box center [430, 234] width 255 height 18
click at [301, 225] on input "Polypropylène (PP)/ Polythéréphtalate D'éthylène (PET), Cerclages" at bounding box center [300, 224] width 1 height 1
checkbox input "false"
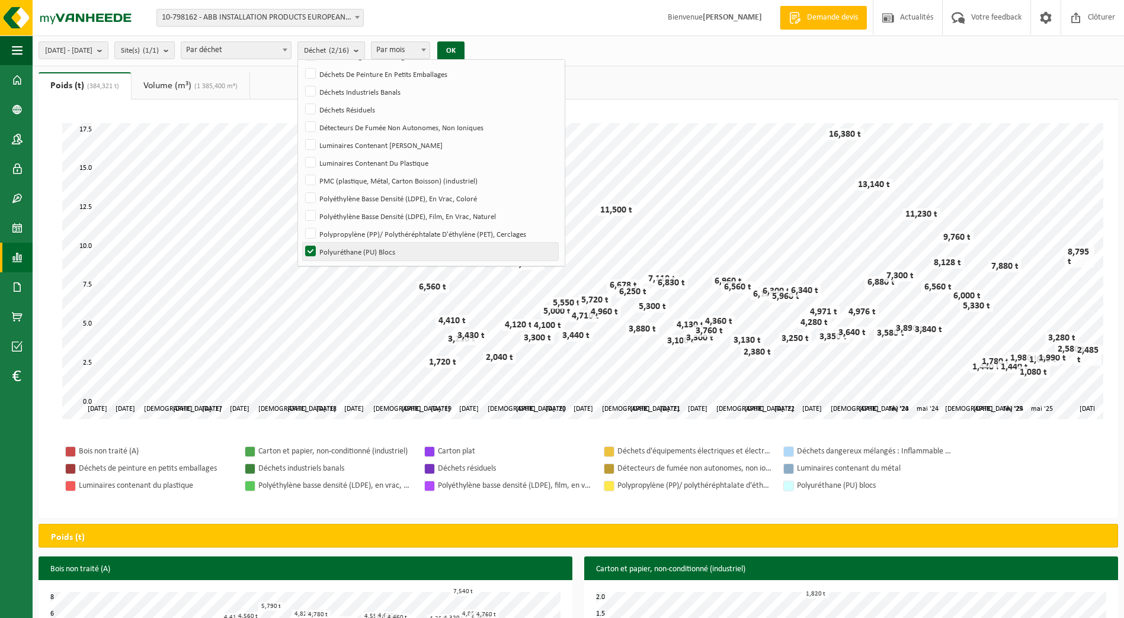
click at [344, 246] on label "Polyuréthane (PU) Blocs" at bounding box center [430, 252] width 255 height 18
click at [301, 243] on input "Polyuréthane (PU) Blocs" at bounding box center [300, 242] width 1 height 1
checkbox input "false"
click at [464, 51] on button "OK" at bounding box center [450, 50] width 27 height 19
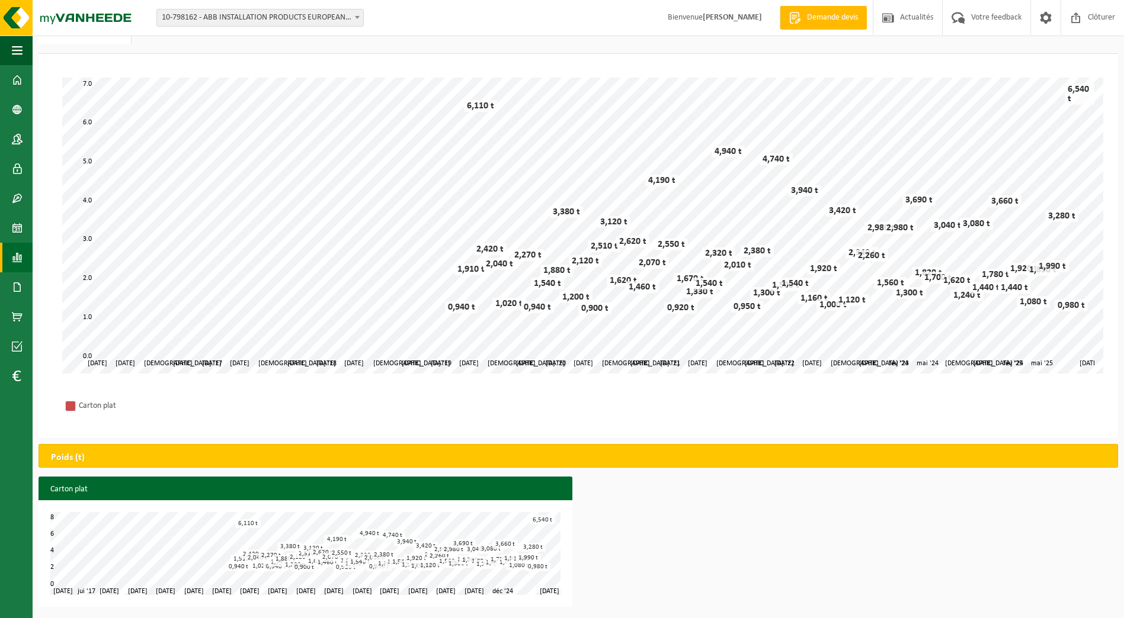
scroll to position [0, 0]
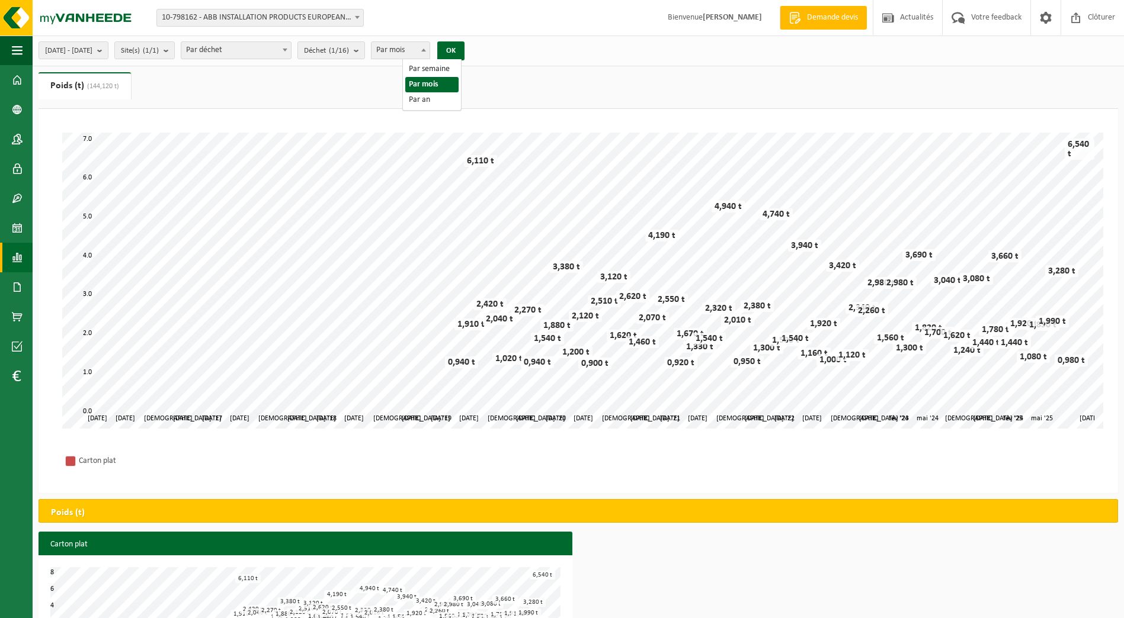
click at [429, 54] on span at bounding box center [424, 49] width 12 height 15
select select "3"
click at [464, 46] on button "OK" at bounding box center [450, 50] width 27 height 19
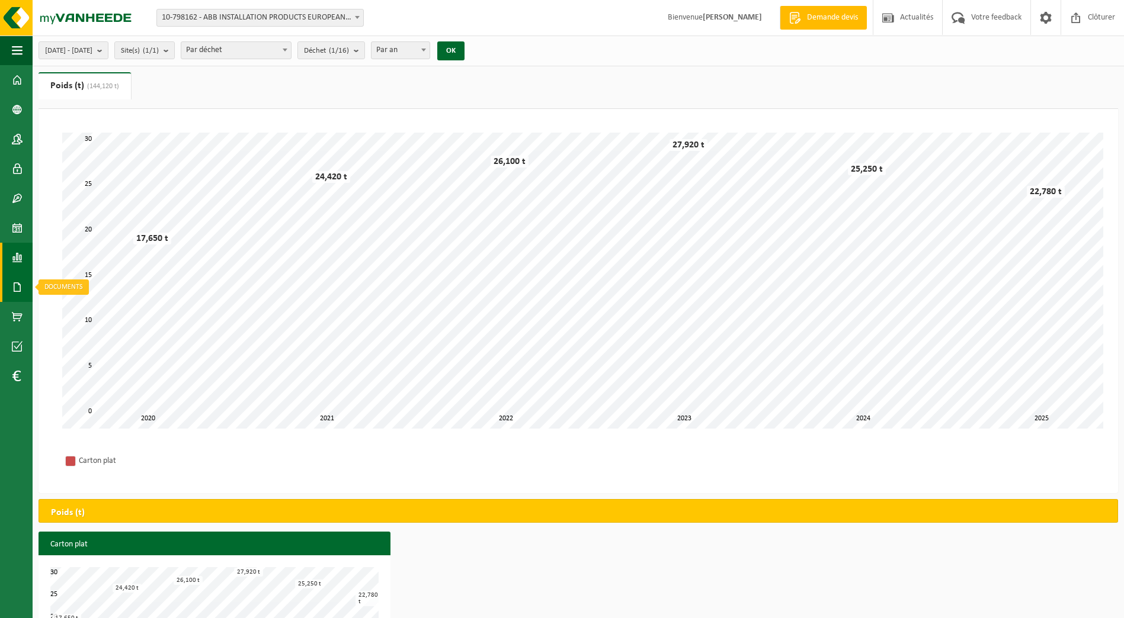
click at [20, 289] on span at bounding box center [17, 287] width 11 height 30
click at [81, 313] on span "Documents" at bounding box center [88, 312] width 39 height 23
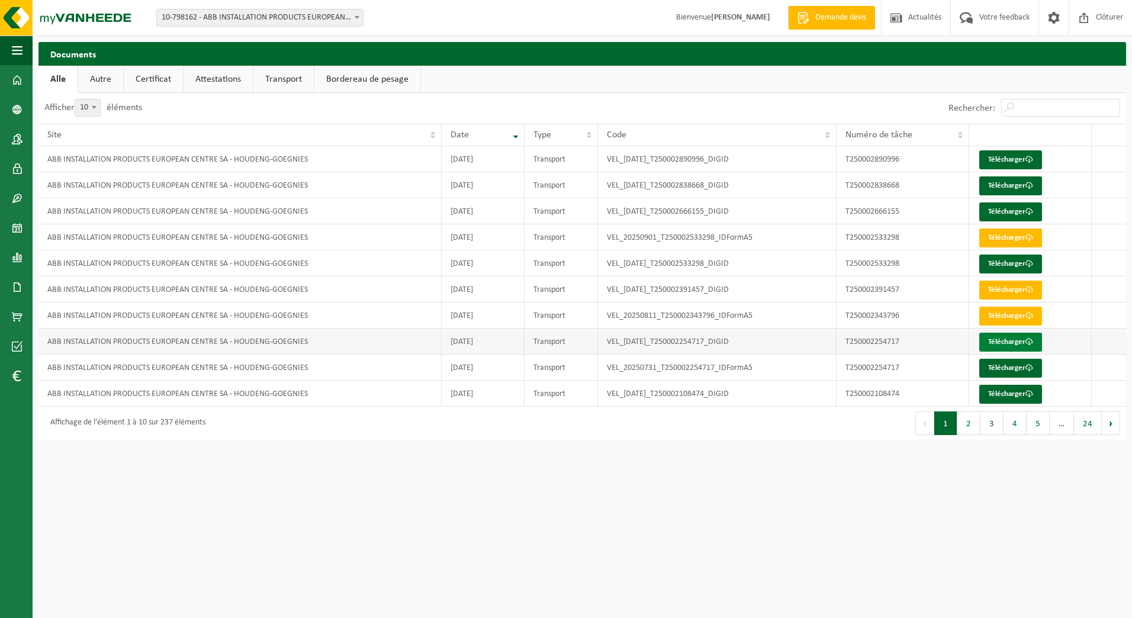
click at [1001, 341] on link "Télécharger" at bounding box center [1011, 342] width 63 height 19
click at [1114, 424] on button "Suivant" at bounding box center [1111, 424] width 18 height 24
click at [1003, 239] on link "Télécharger" at bounding box center [1011, 238] width 63 height 19
click at [1019, 235] on link "Télécharger" at bounding box center [1011, 238] width 63 height 19
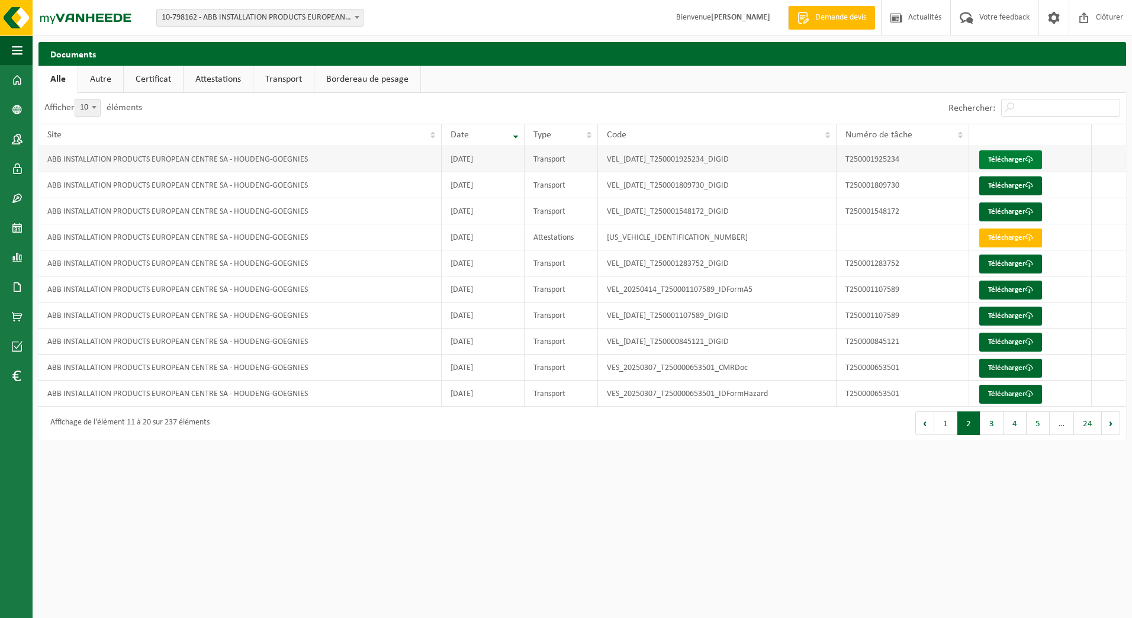
click at [1006, 161] on link "Télécharger" at bounding box center [1011, 159] width 63 height 19
click at [944, 420] on button "1" at bounding box center [946, 424] width 23 height 24
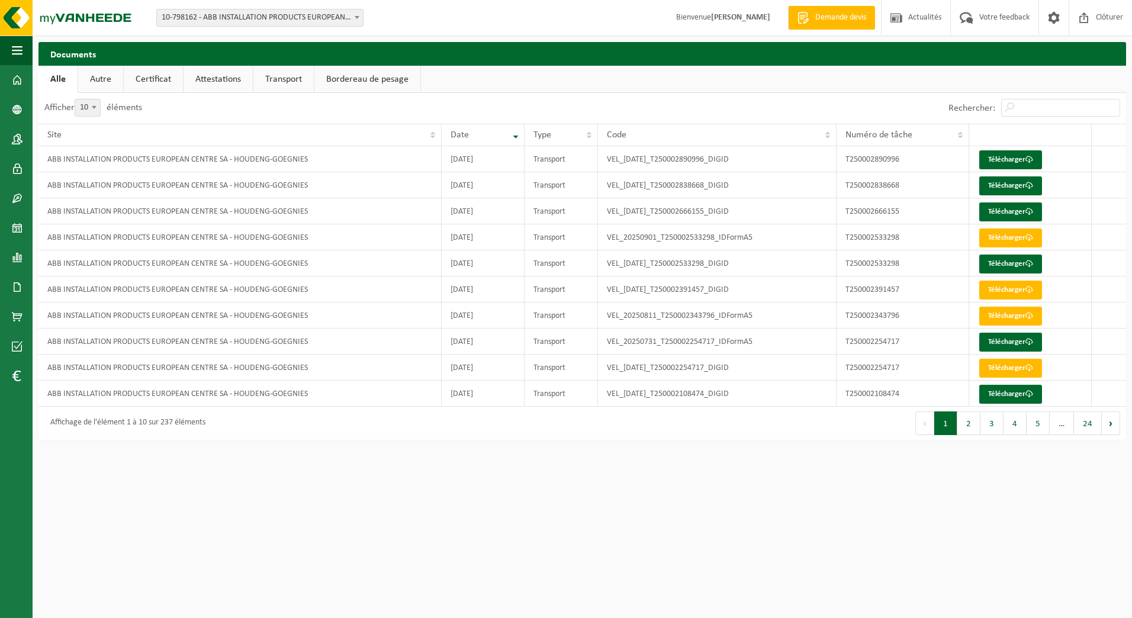
click at [389, 83] on link "Bordereau de pesage" at bounding box center [368, 79] width 106 height 27
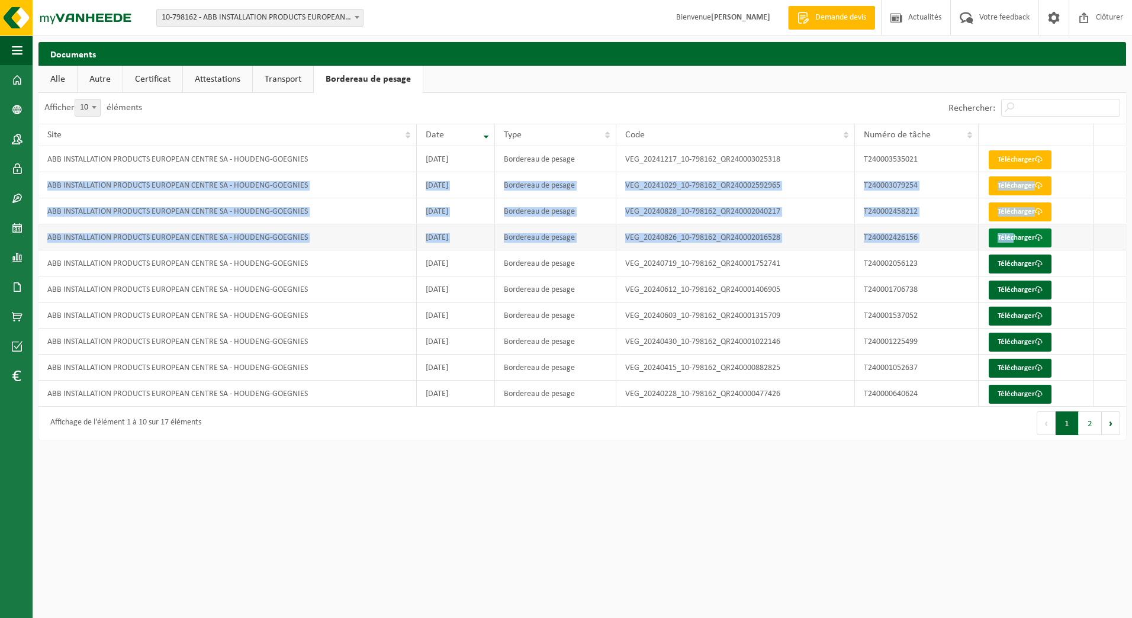
drag, startPoint x: 1082, startPoint y: 155, endPoint x: 1010, endPoint y: 241, distance: 111.9
click at [1010, 241] on tbody "ABB INSTALLATION PRODUCTS EUROPEAN CENTRE SA - HOUDENG-GOEGNIES 2024-12-17 Bord…" at bounding box center [582, 276] width 1088 height 261
drag, startPoint x: 1010, startPoint y: 241, endPoint x: 1035, endPoint y: 241, distance: 24.9
click at [1035, 241] on link "Télécharger" at bounding box center [1020, 238] width 63 height 19
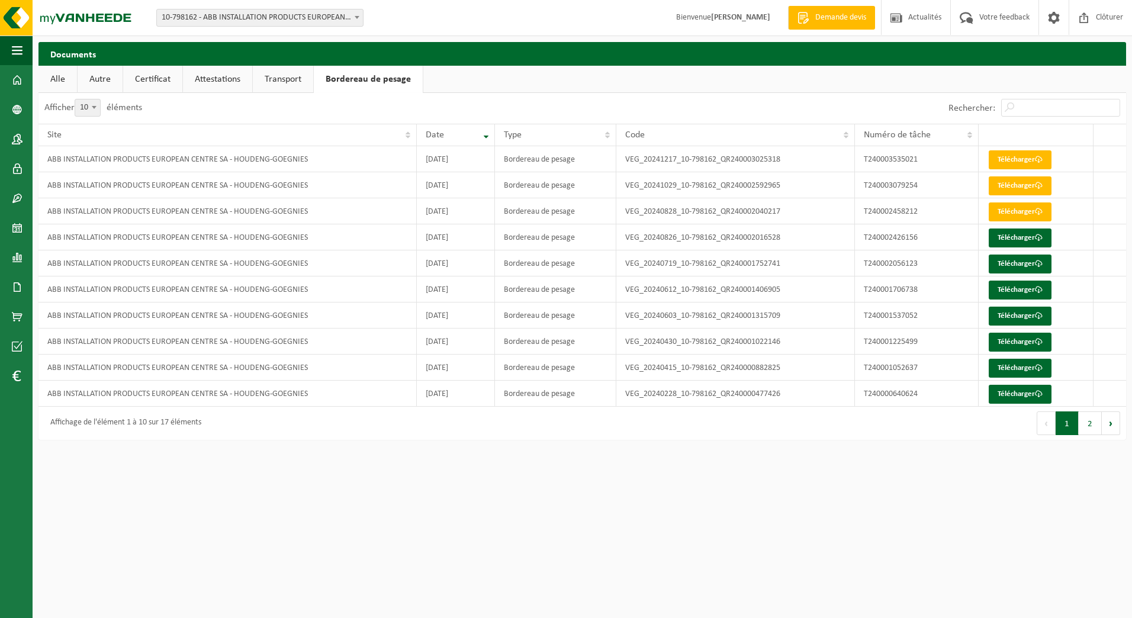
click at [723, 553] on html "Site: 10-798162 - ABB INSTALLATION PRODUCTS EUROPEAN CENTRE SA - HOUDENG-GOEGNI…" at bounding box center [566, 309] width 1132 height 618
click at [1009, 153] on link "Télécharger" at bounding box center [1020, 159] width 63 height 19
click at [151, 73] on link "Certificat" at bounding box center [152, 79] width 59 height 27
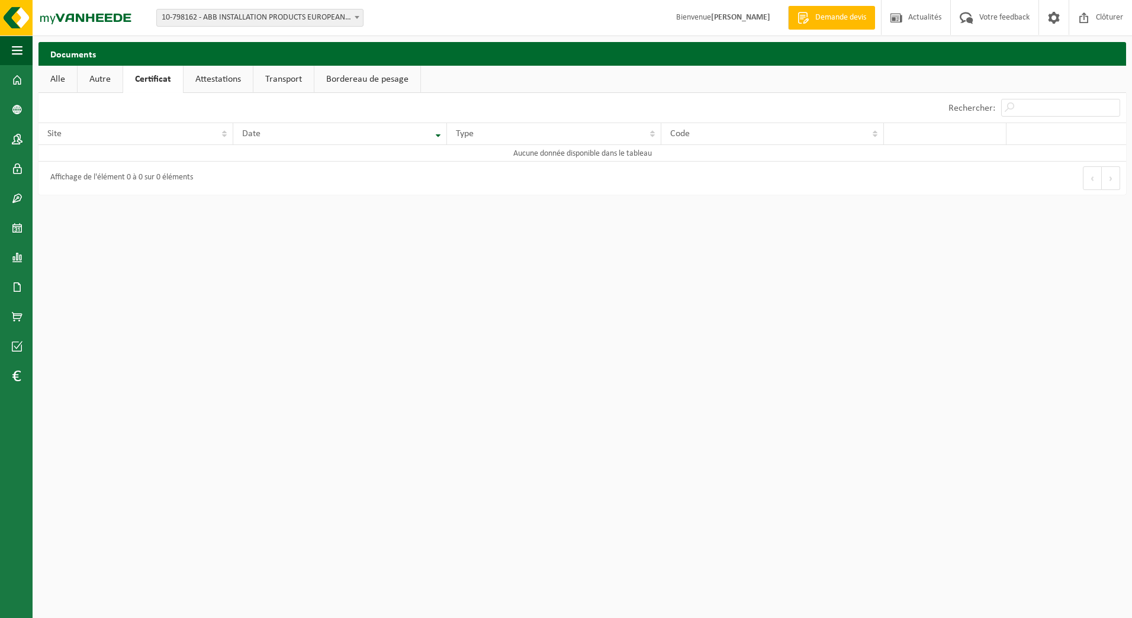
click at [107, 73] on link "Autre" at bounding box center [100, 79] width 45 height 27
click at [206, 78] on link "Attestations" at bounding box center [219, 79] width 69 height 27
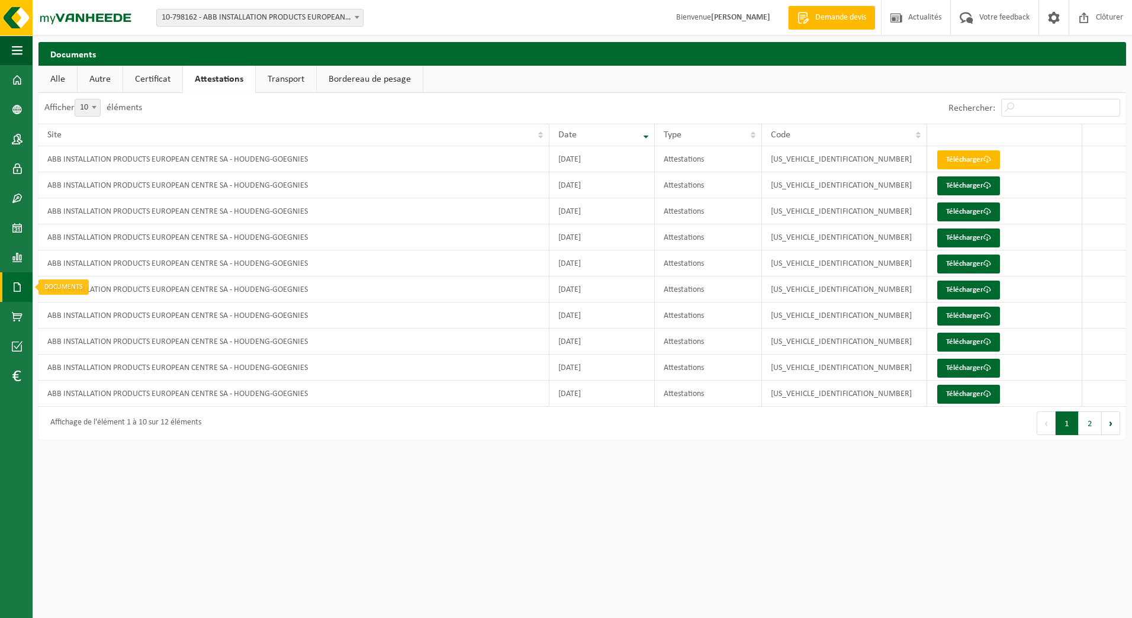
click at [9, 284] on link "Documents" at bounding box center [16, 287] width 33 height 30
click at [81, 307] on span "Documents" at bounding box center [88, 312] width 39 height 23
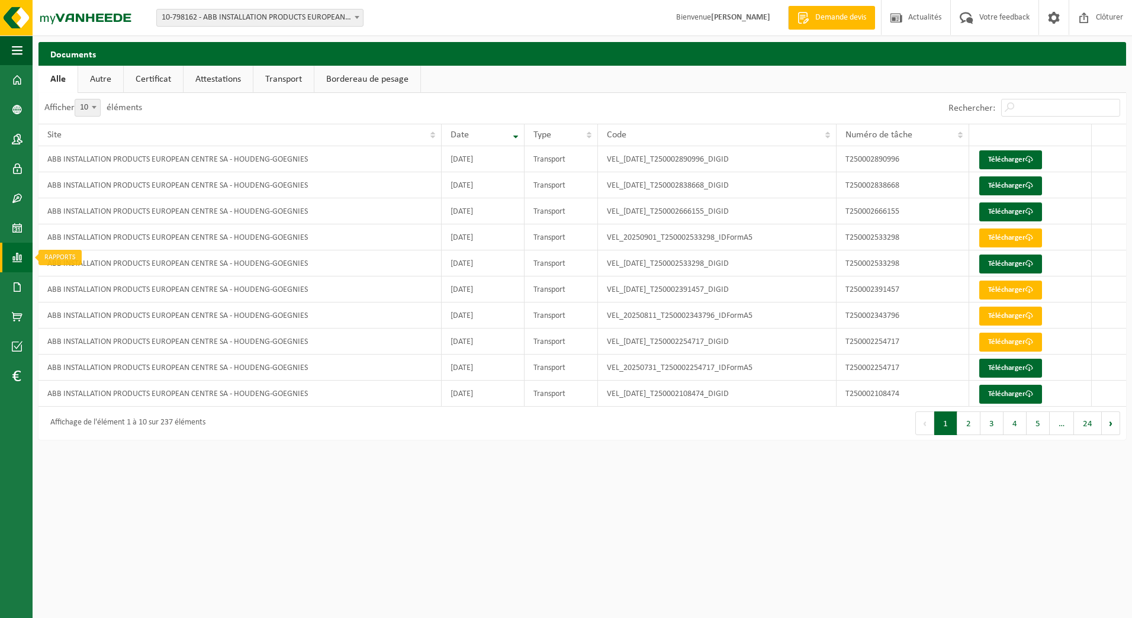
click at [20, 254] on span at bounding box center [17, 258] width 11 height 30
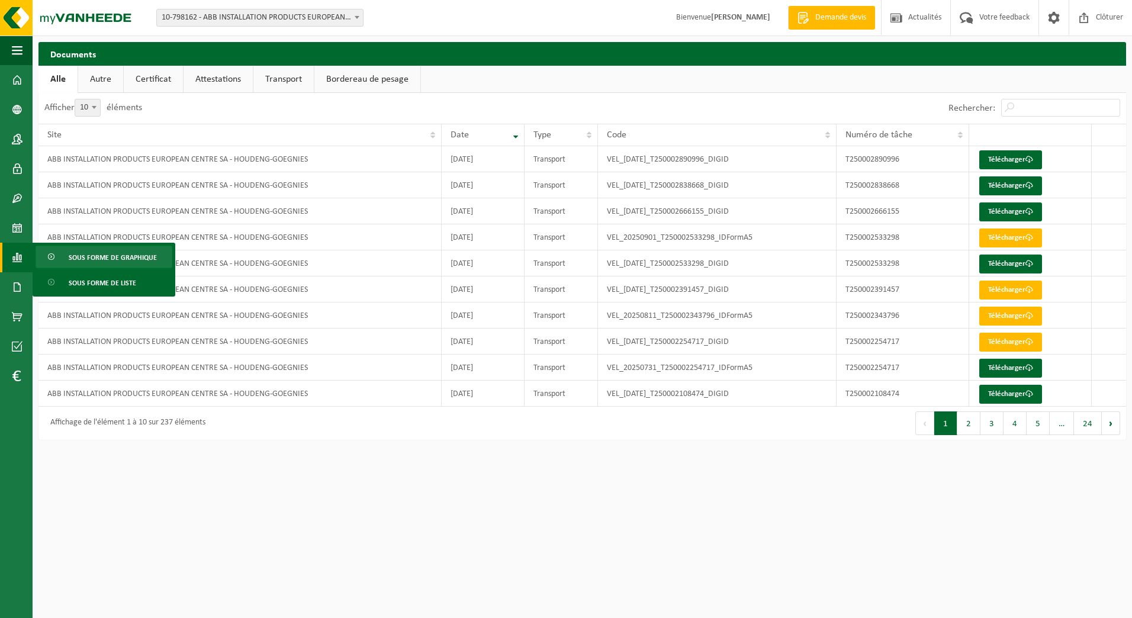
click at [76, 261] on span "Sous forme de graphique" at bounding box center [113, 257] width 88 height 23
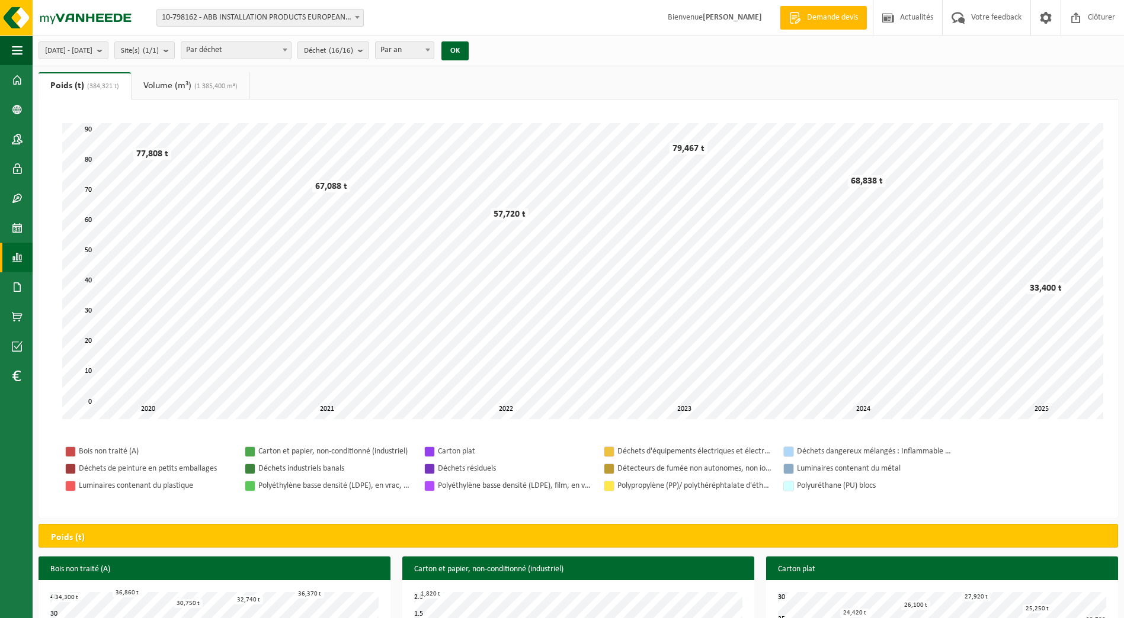
click at [431, 106] on div "Patientez Le téléchargement est un peu long en raison de la grande quantité de …" at bounding box center [577, 309] width 1079 height 419
